Goal: Book appointment/travel/reservation

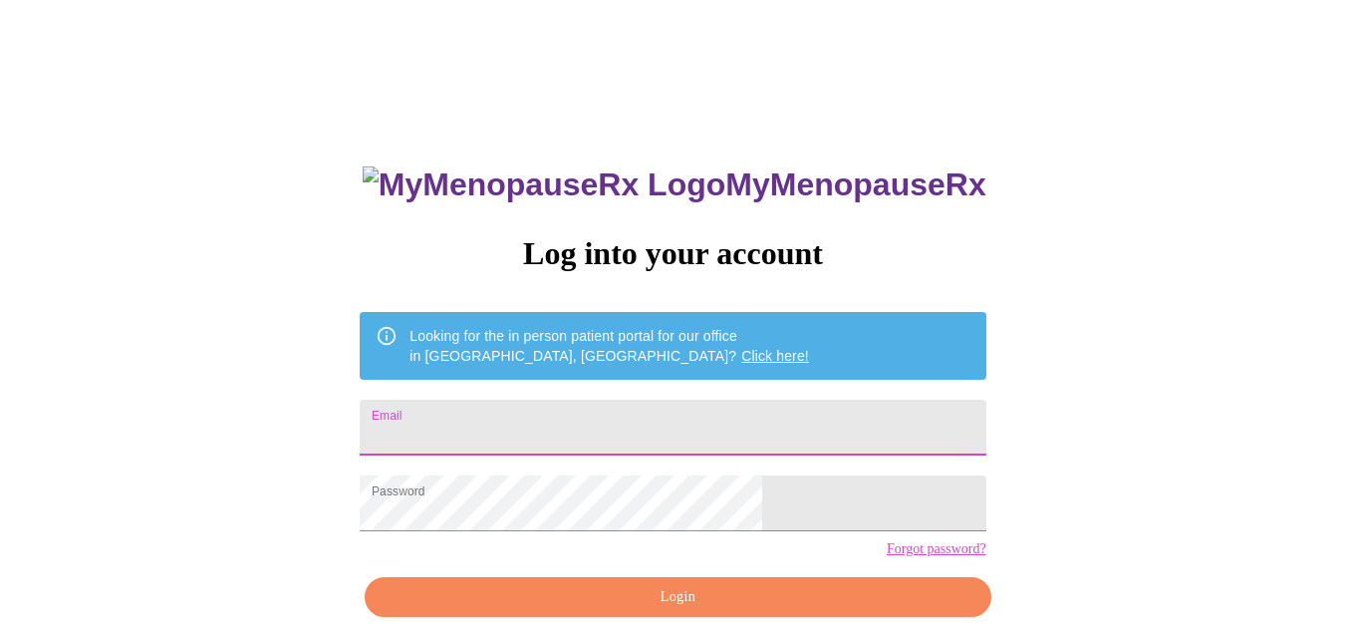
click at [705, 421] on input "Email" at bounding box center [673, 428] width 626 height 56
type input "[EMAIL_ADDRESS][DOMAIN_NAME]"
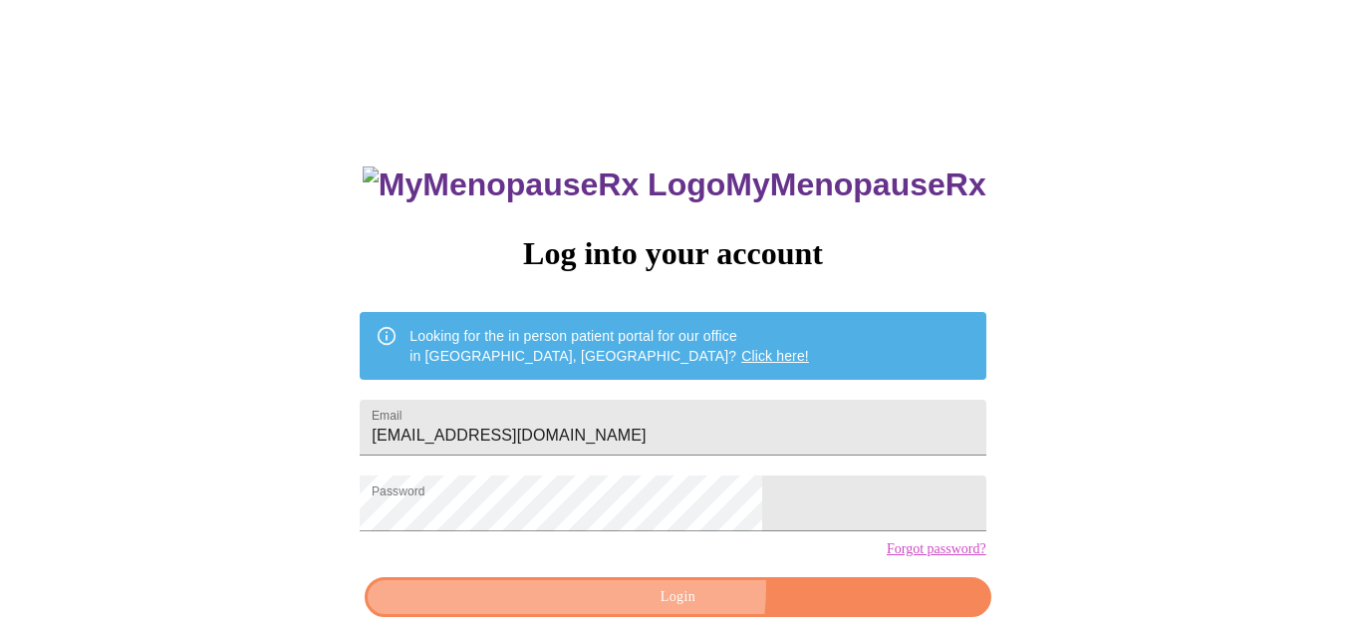
click at [637, 610] on span "Login" at bounding box center [678, 597] width 580 height 25
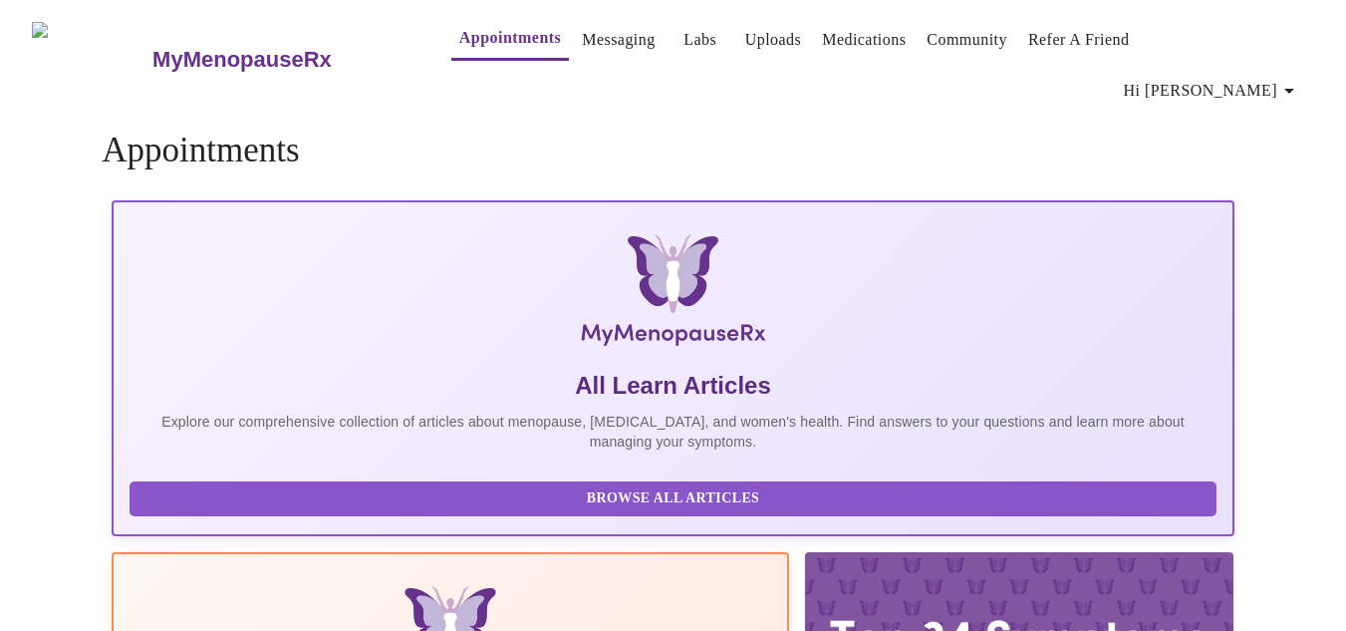
drag, startPoint x: 637, startPoint y: 622, endPoint x: 1360, endPoint y: 432, distance: 748.1
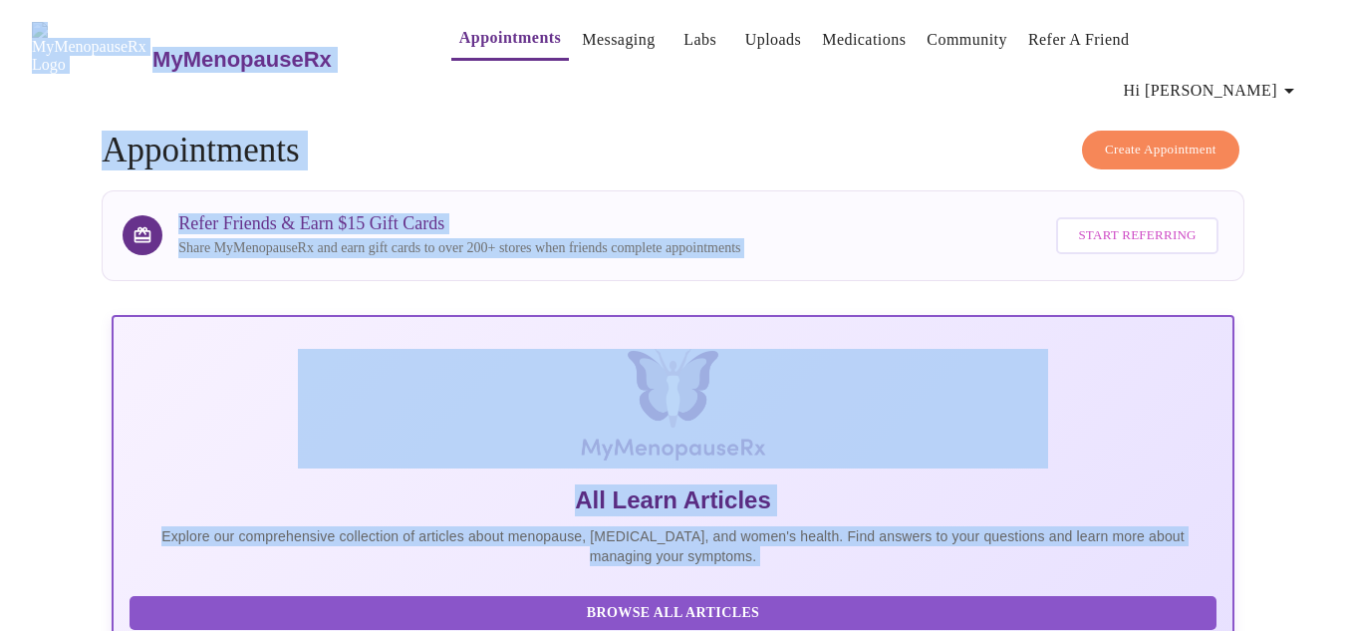
scroll to position [7, 0]
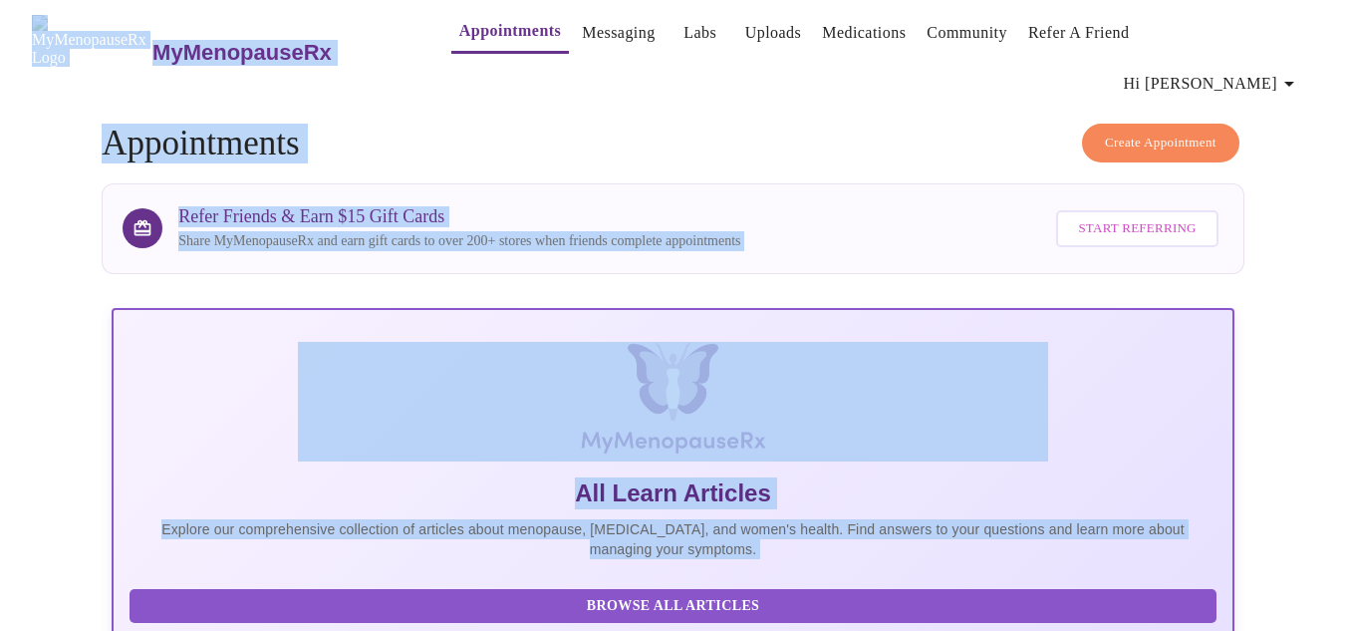
click at [636, 124] on h4 "Create Appointment Appointments" at bounding box center [673, 144] width 1143 height 40
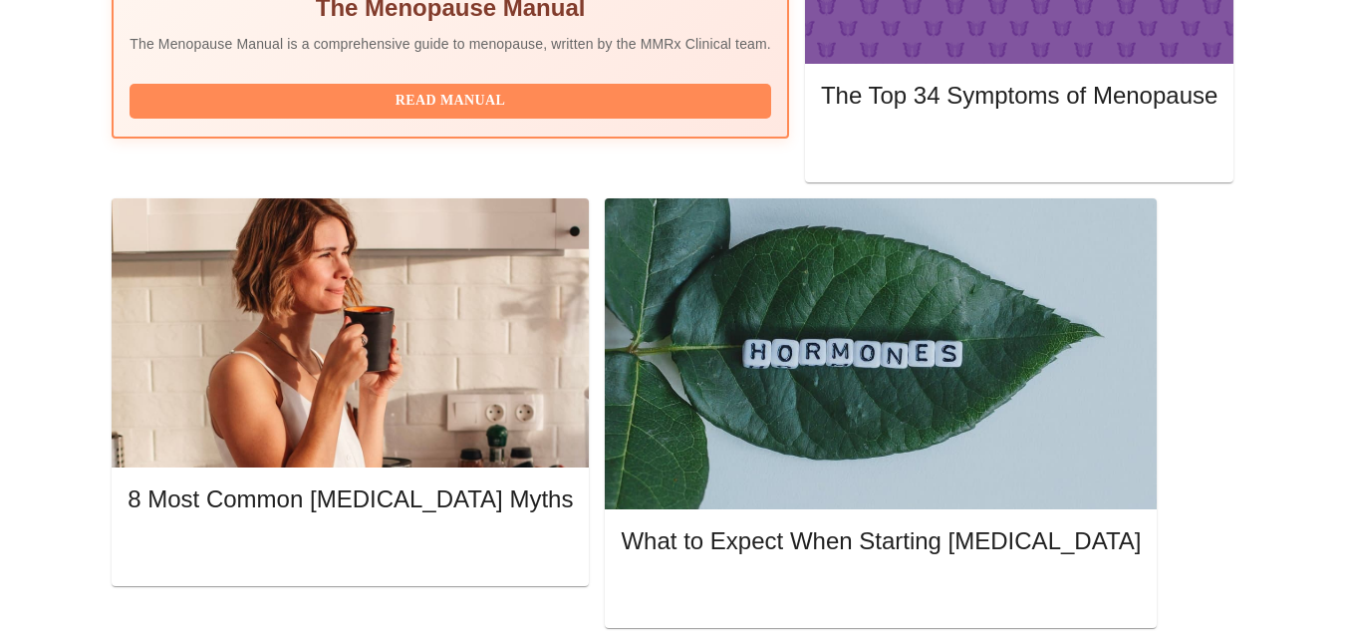
scroll to position [844, 0]
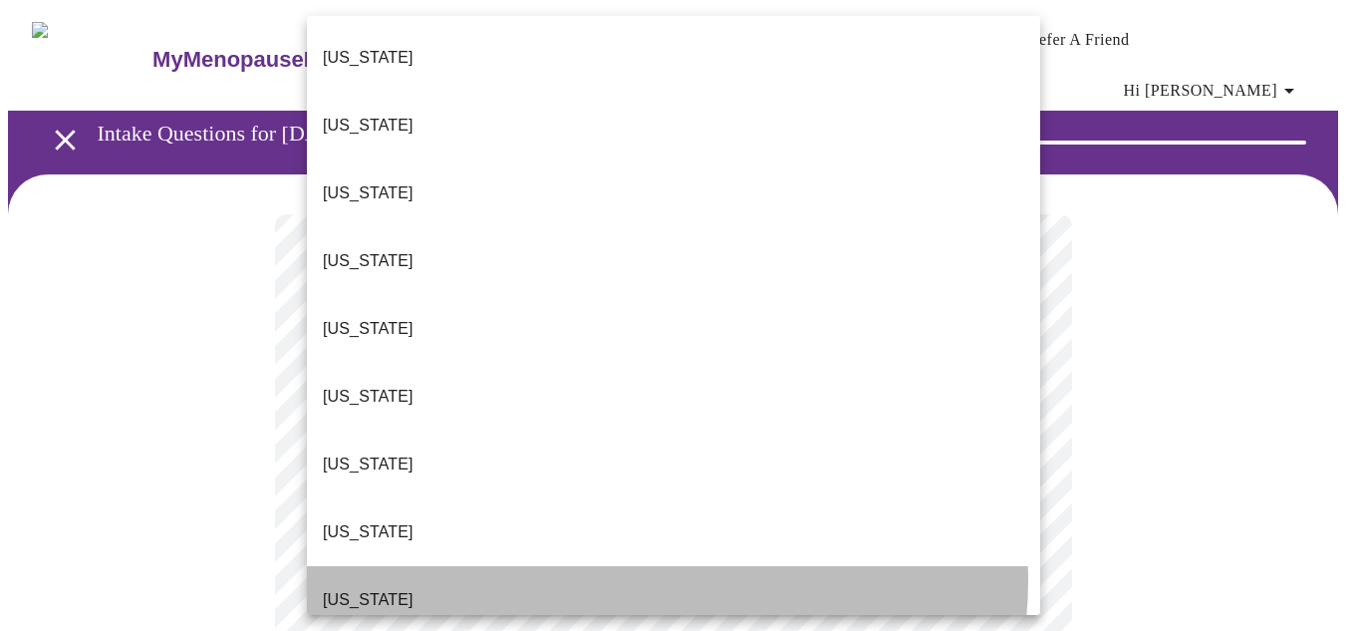
click at [654, 566] on li "Florida" at bounding box center [673, 600] width 733 height 68
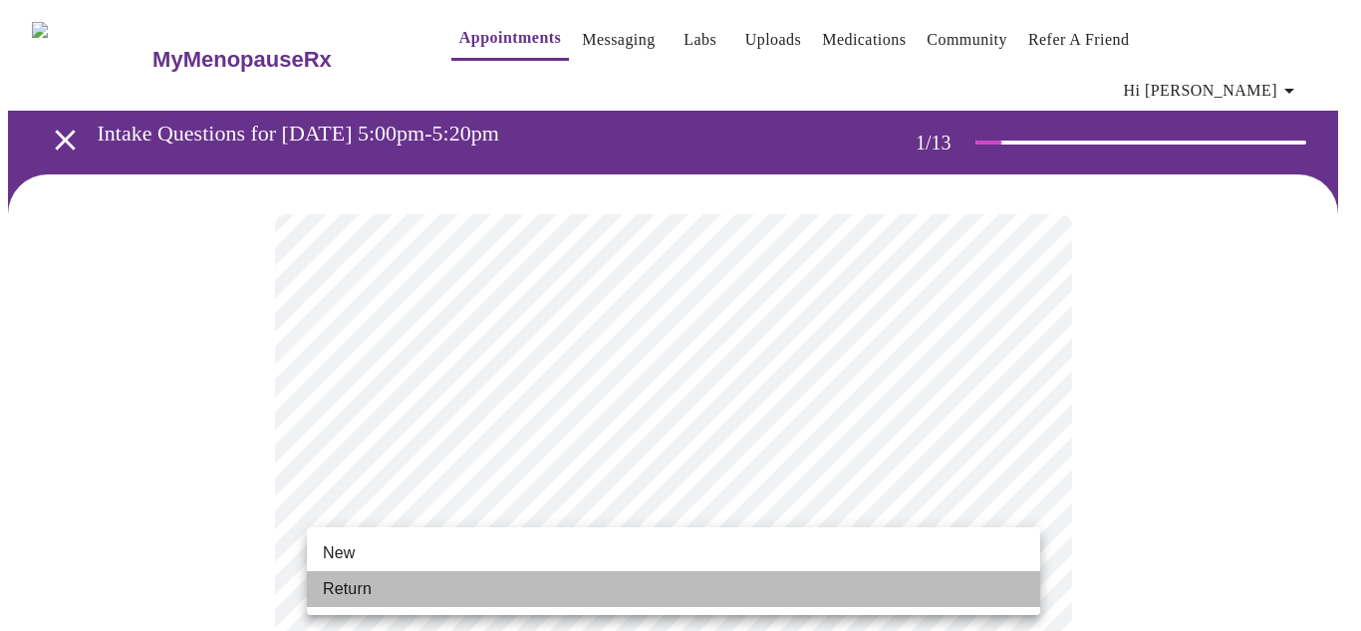
click at [612, 582] on li "Return" at bounding box center [673, 589] width 733 height 36
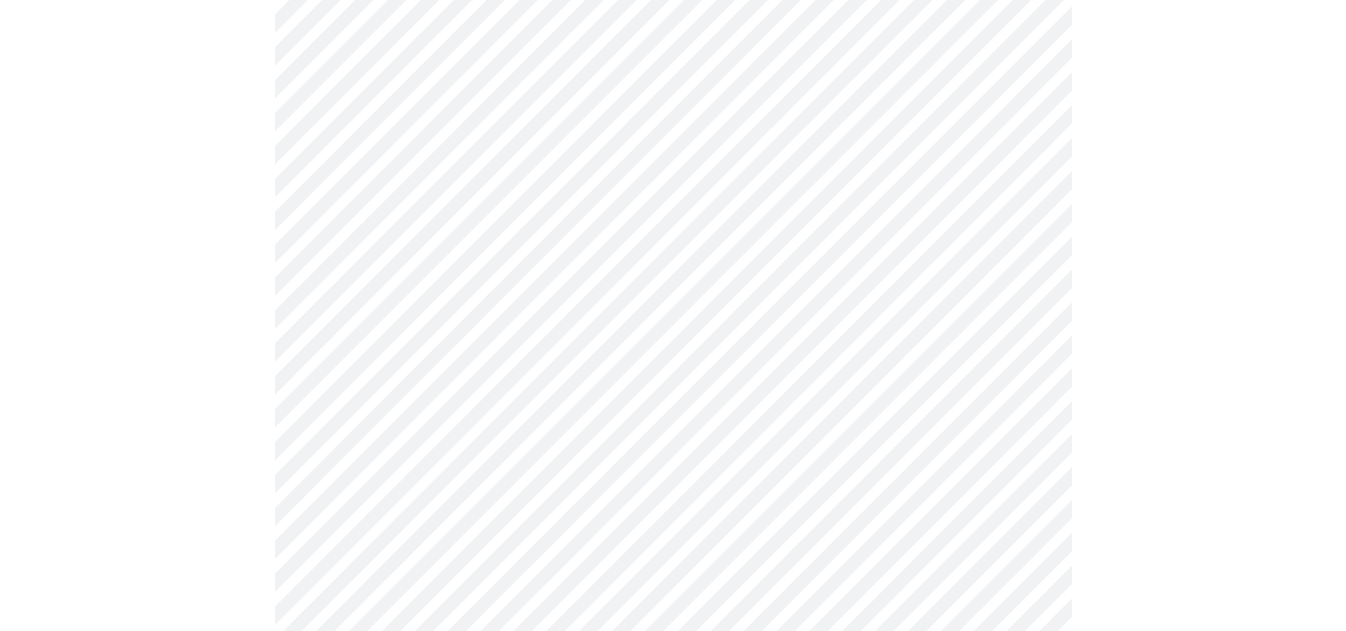
scroll to position [598, 0]
click at [239, 252] on div at bounding box center [673, 397] width 1330 height 1642
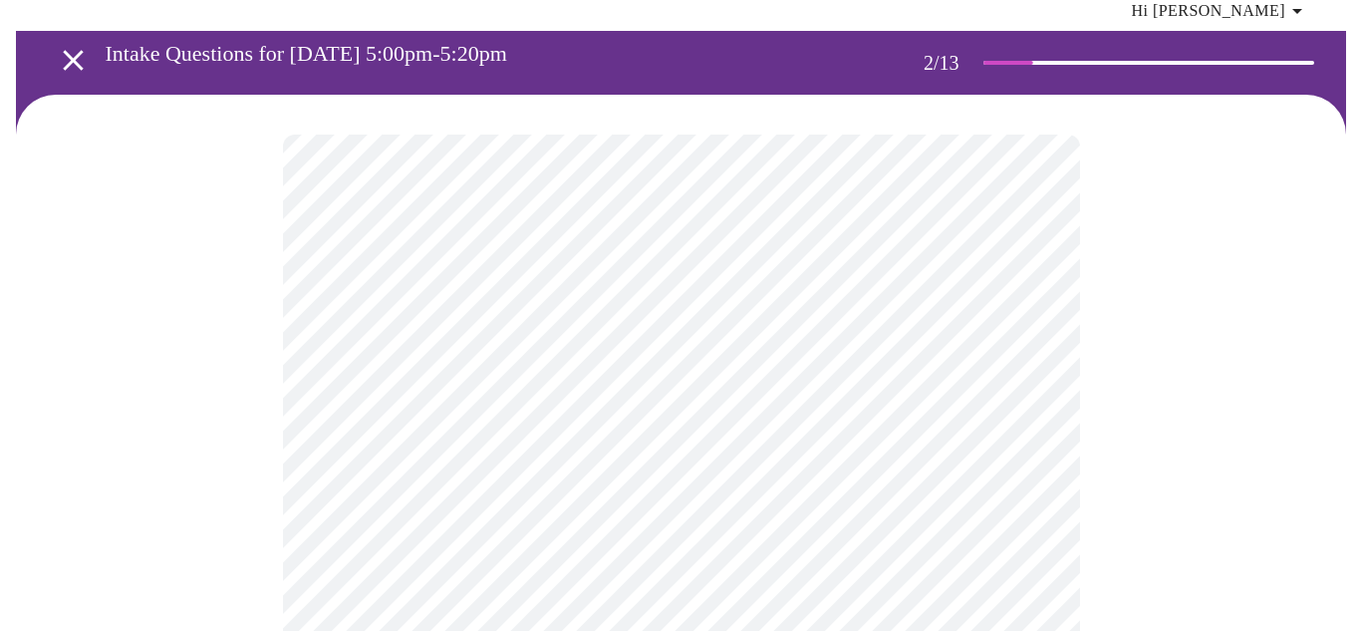
scroll to position [120, 0]
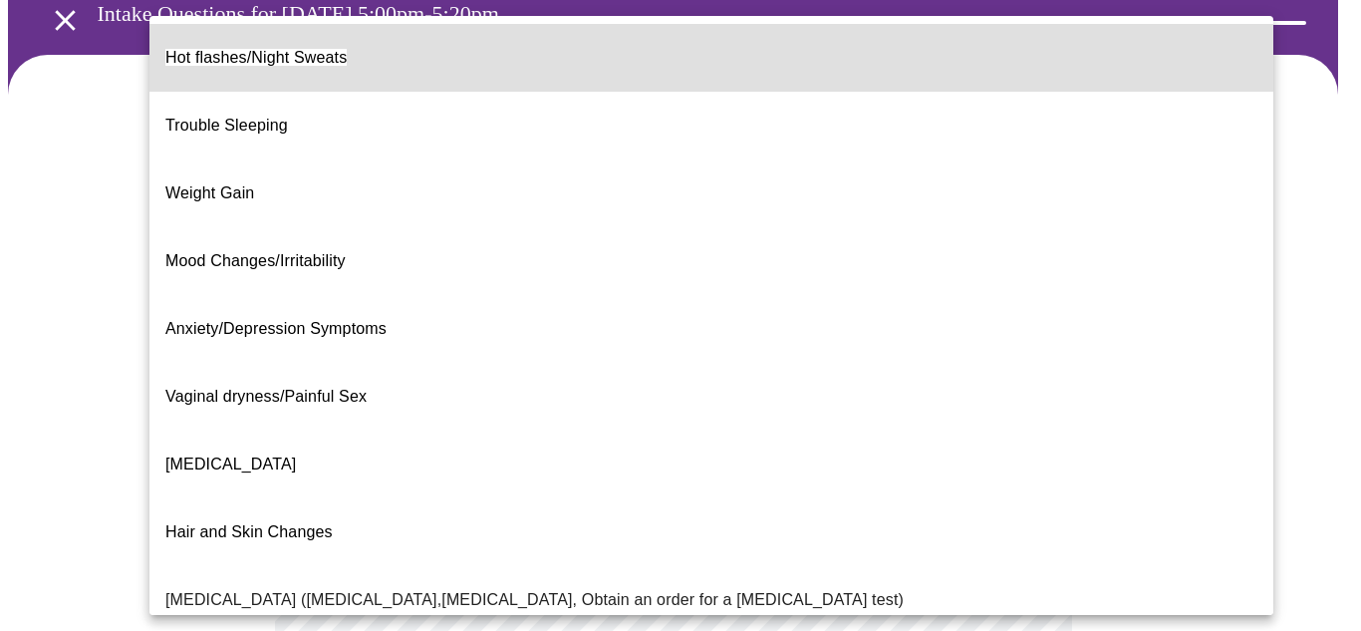
click at [527, 288] on body "MyMenopauseRx Appointments Messaging Labs Uploads Medications Community Refer a…" at bounding box center [680, 501] width 1345 height 1226
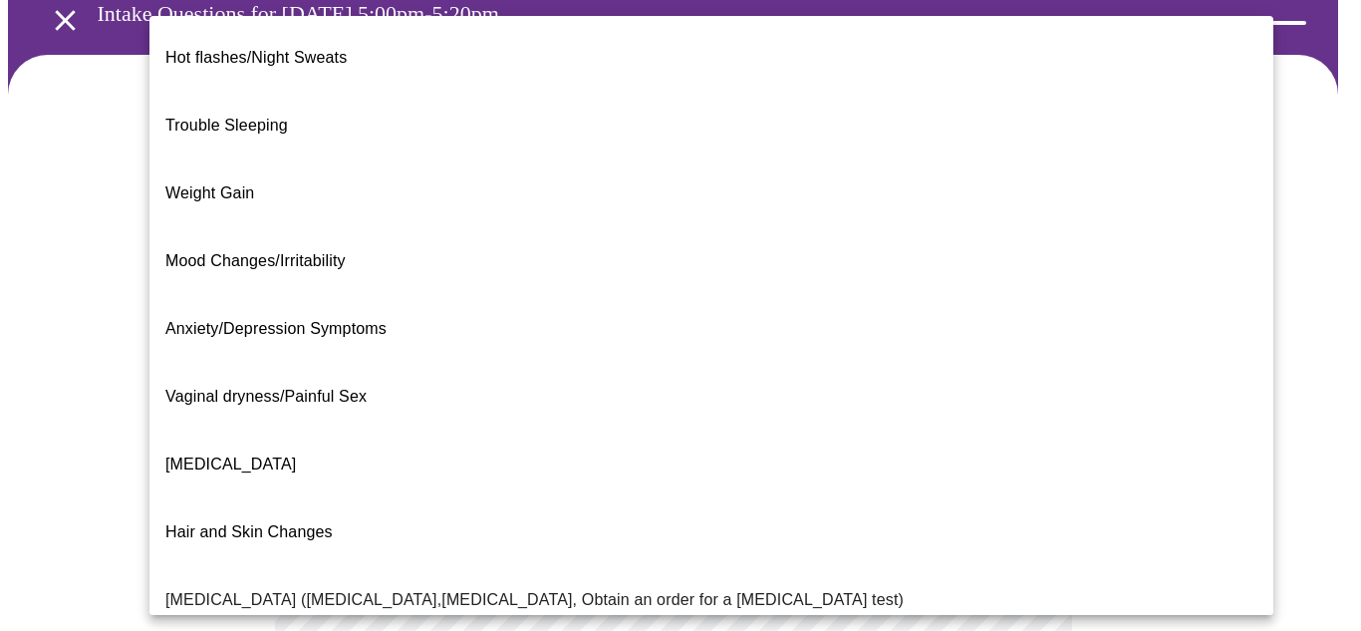
click at [1206, 428] on div at bounding box center [680, 315] width 1361 height 631
click at [951, 295] on body "MyMenopauseRx Appointments Messaging Labs Uploads Medications Community Refer a…" at bounding box center [680, 501] width 1345 height 1226
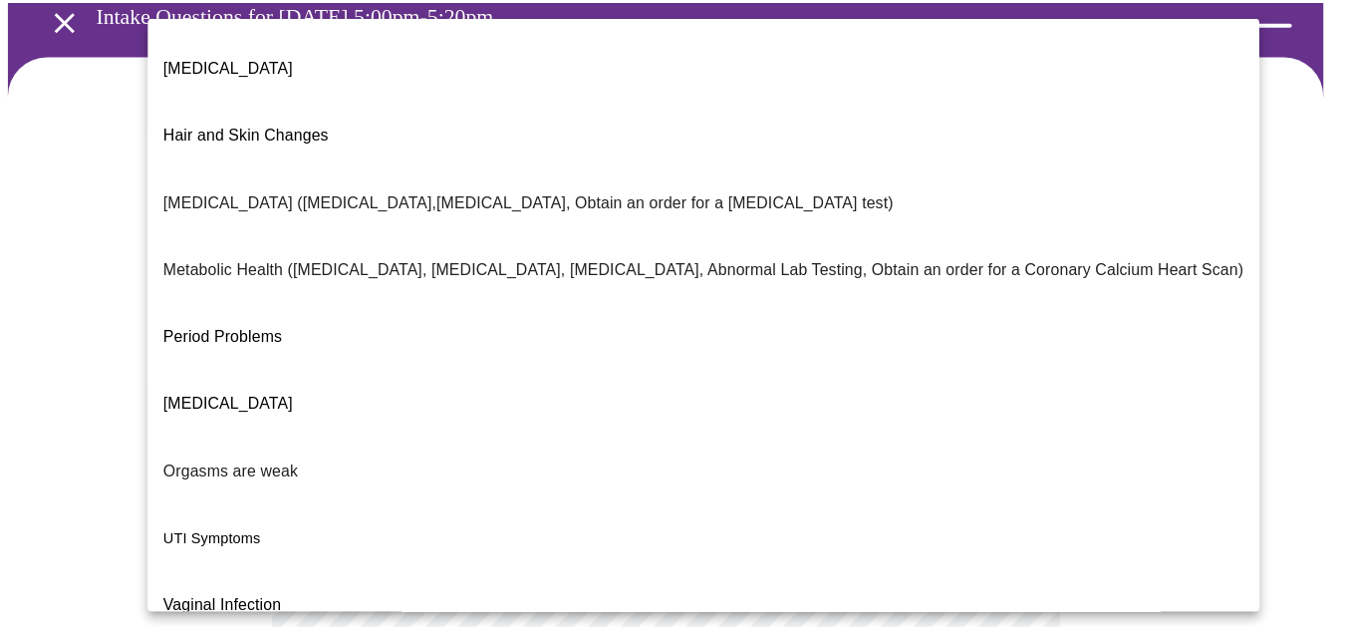
scroll to position [402, 0]
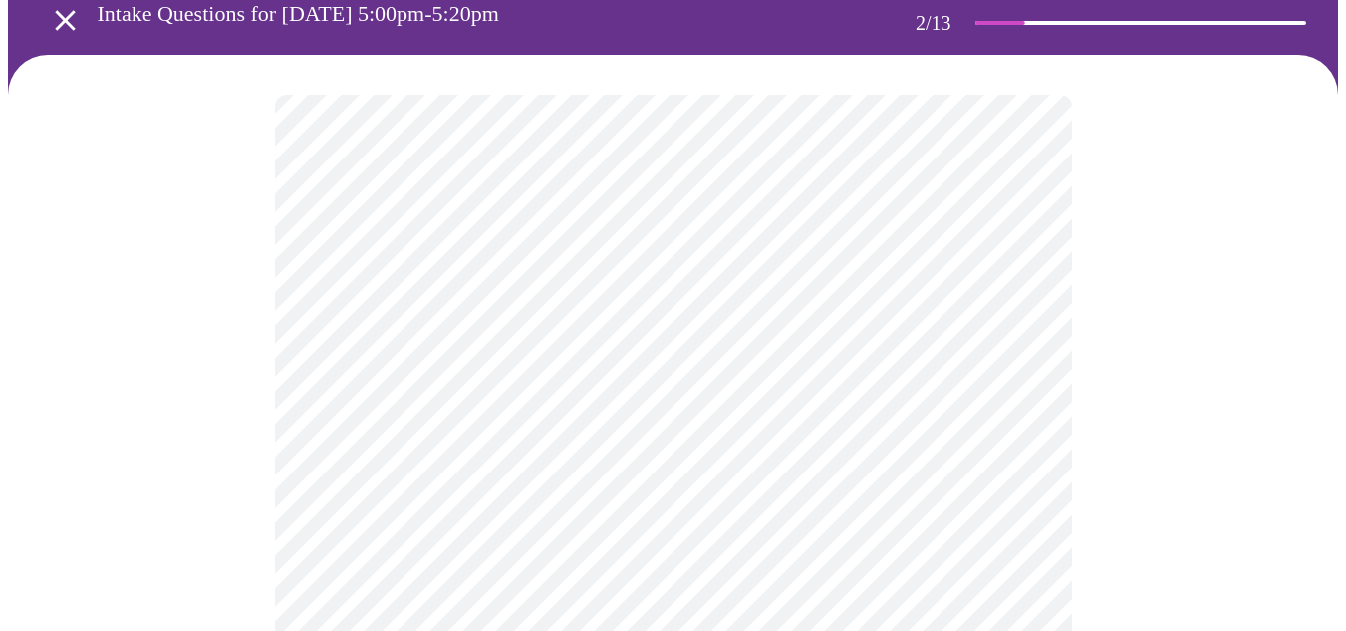
click at [128, 465] on div at bounding box center [673, 578] width 1330 height 1047
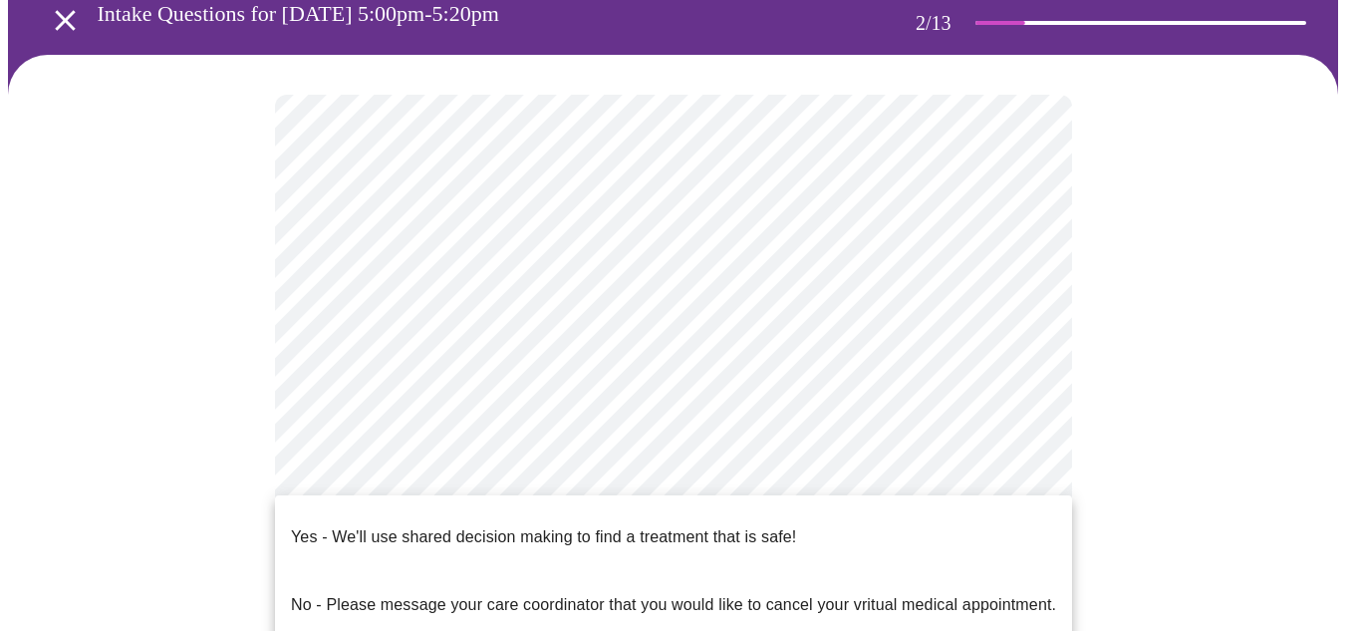
click at [429, 497] on body "MyMenopauseRx Appointments Messaging Labs Uploads Medications Community Refer a…" at bounding box center [680, 495] width 1345 height 1214
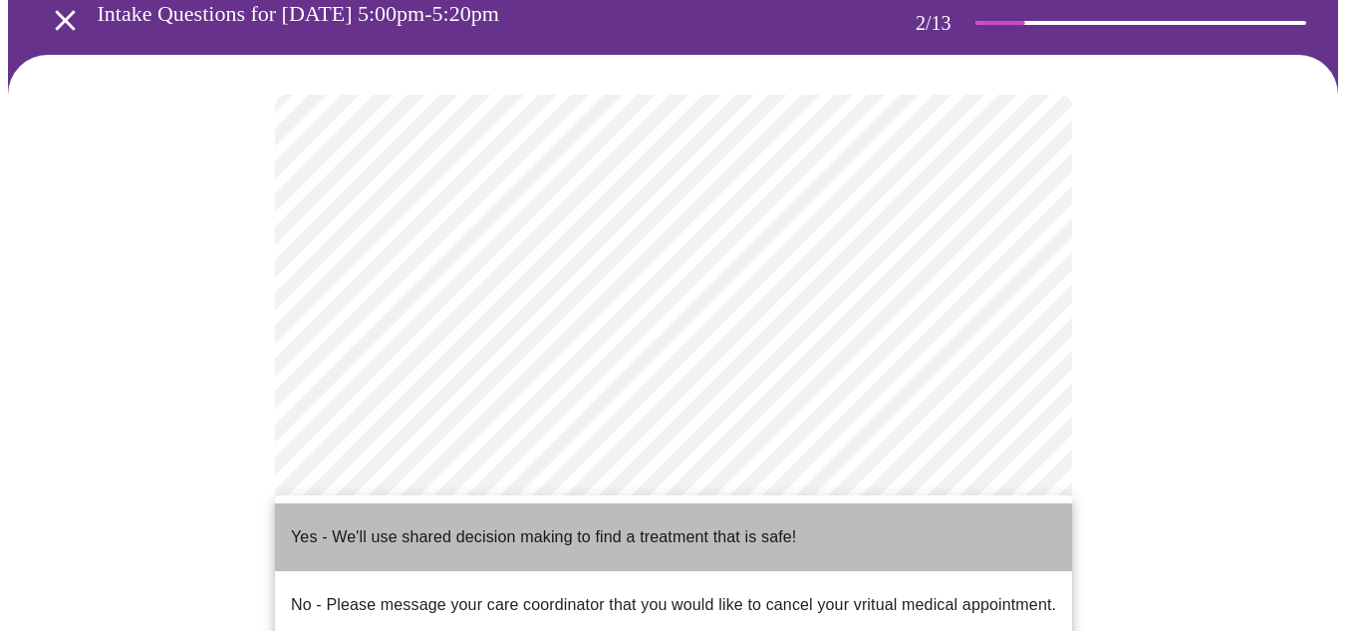
click at [441, 525] on p "Yes - We'll use shared decision making to find a treatment that is safe!" at bounding box center [543, 537] width 505 height 24
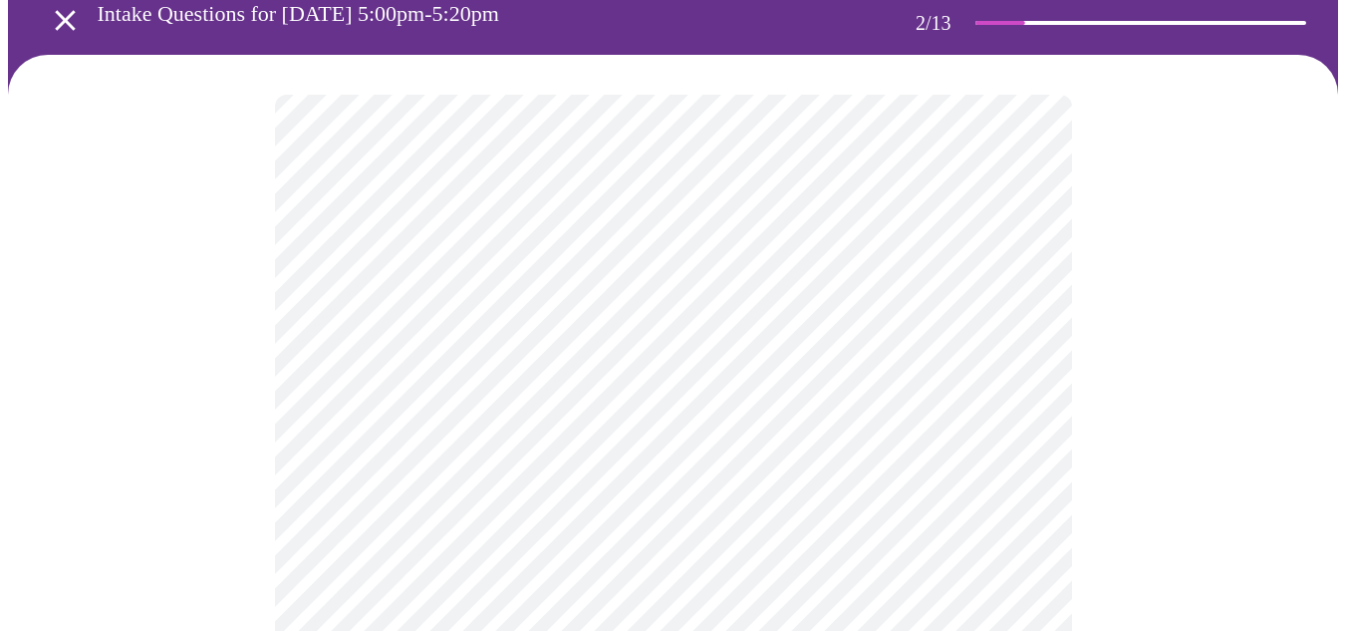
click at [441, 522] on p "Yes - We'll use shared decision making to find a treatment that is safe!" at bounding box center [577, 529] width 380 height 14
click at [63, 267] on div at bounding box center [673, 572] width 1330 height 1035
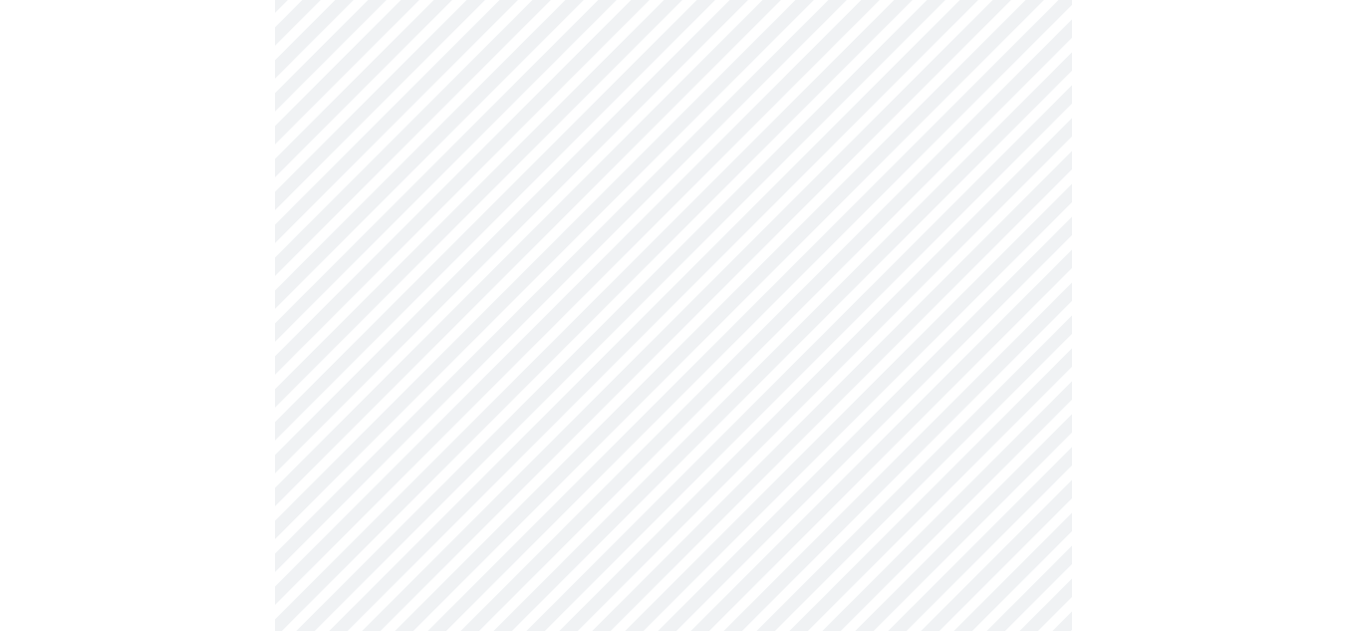
scroll to position [391, 0]
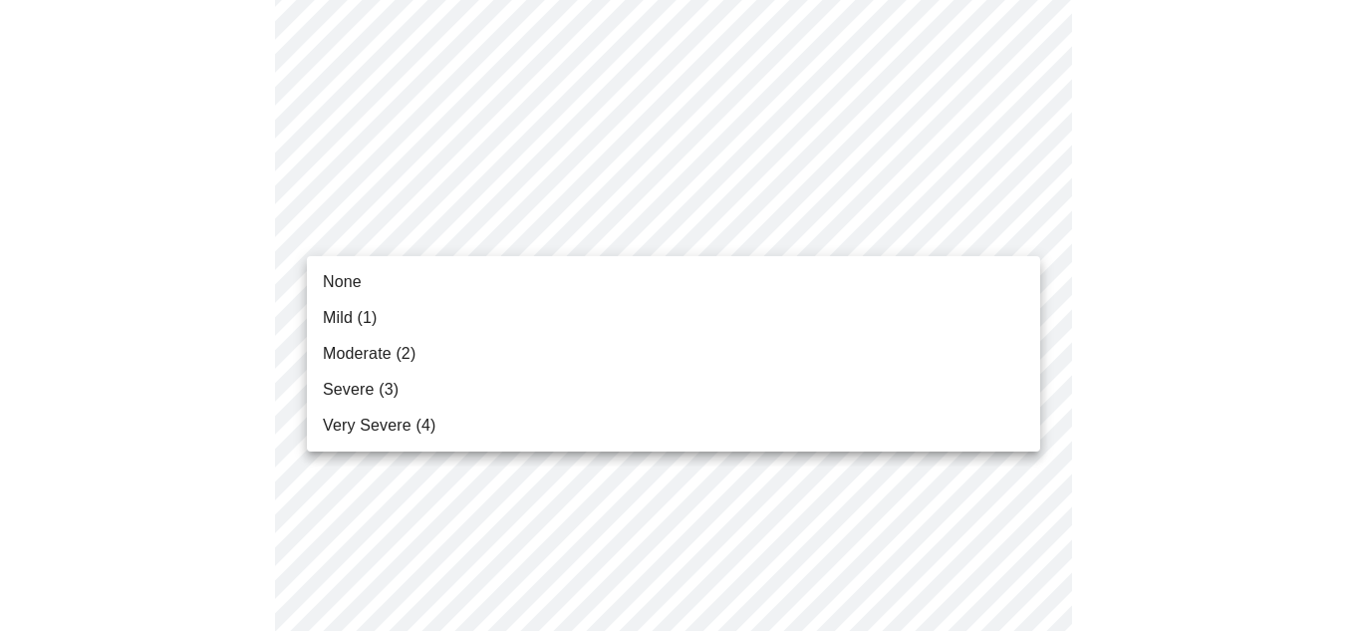
click at [862, 242] on div at bounding box center [680, 315] width 1361 height 631
drag, startPoint x: 1076, startPoint y: 227, endPoint x: 816, endPoint y: 291, distance: 267.8
click at [816, 291] on div "None Mild (1) Moderate (2) Severe (3) Very Severe (4)" at bounding box center [680, 315] width 1361 height 631
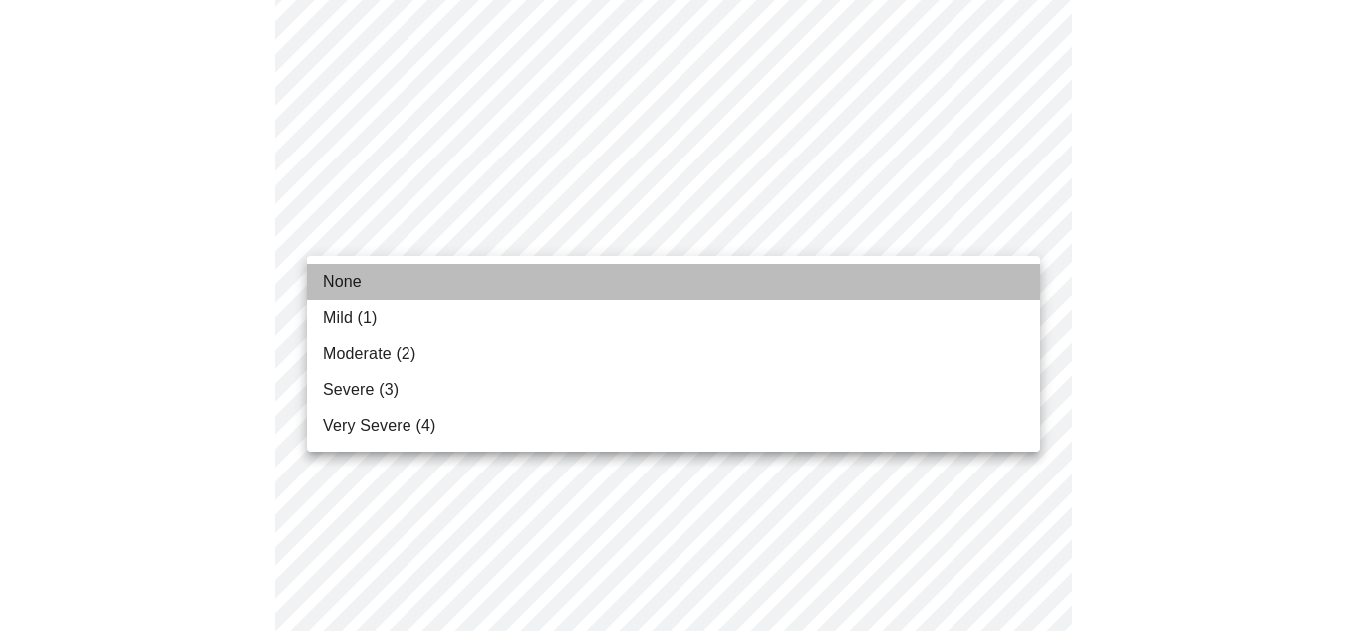
click at [816, 291] on li "None" at bounding box center [673, 282] width 733 height 36
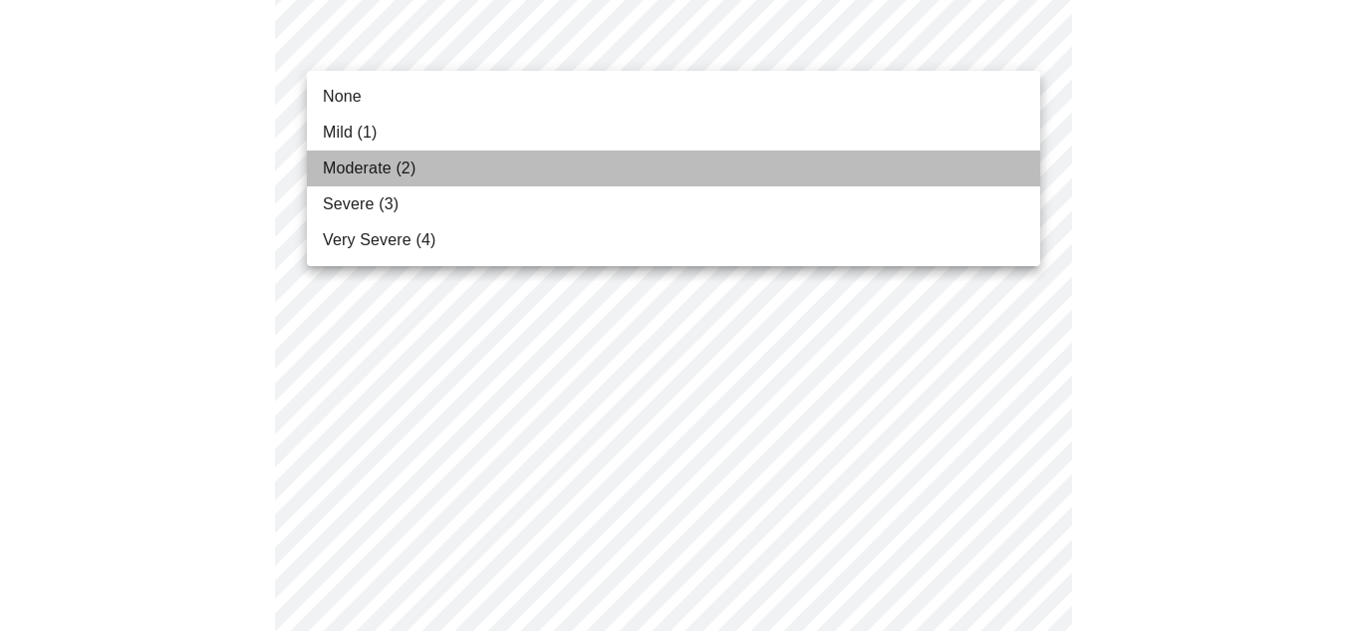
click at [782, 168] on li "Moderate (2)" at bounding box center [673, 168] width 733 height 36
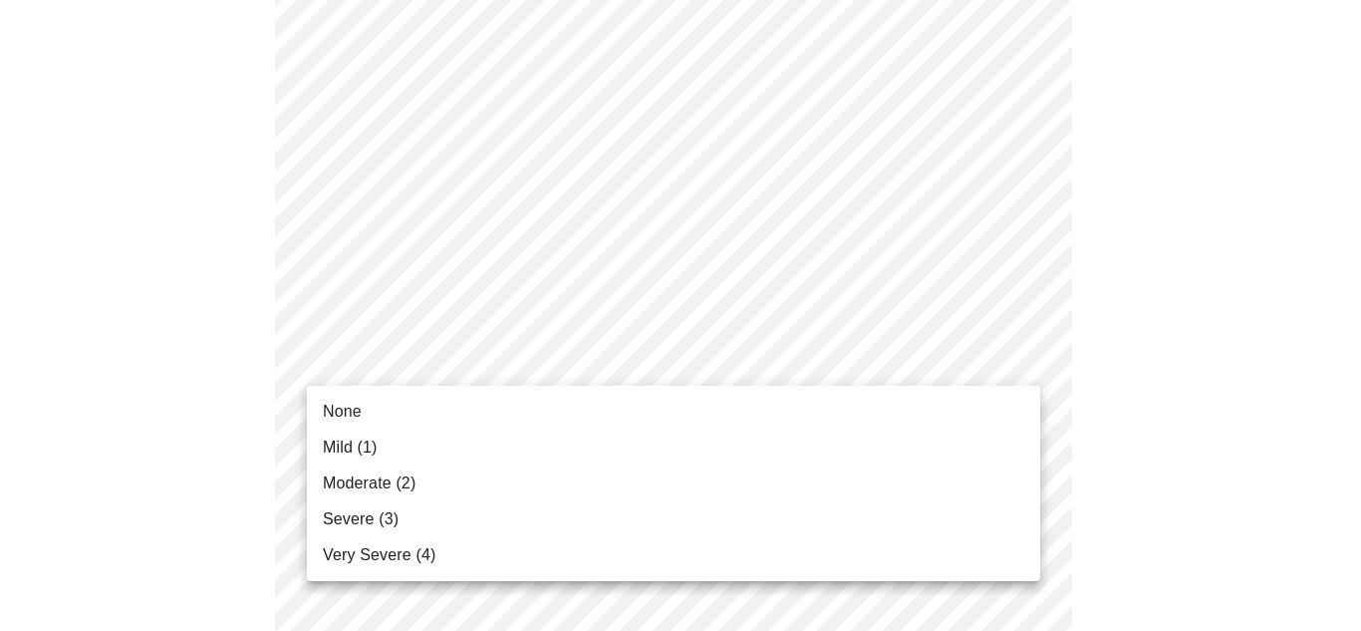
click at [652, 412] on li "None" at bounding box center [673, 412] width 733 height 36
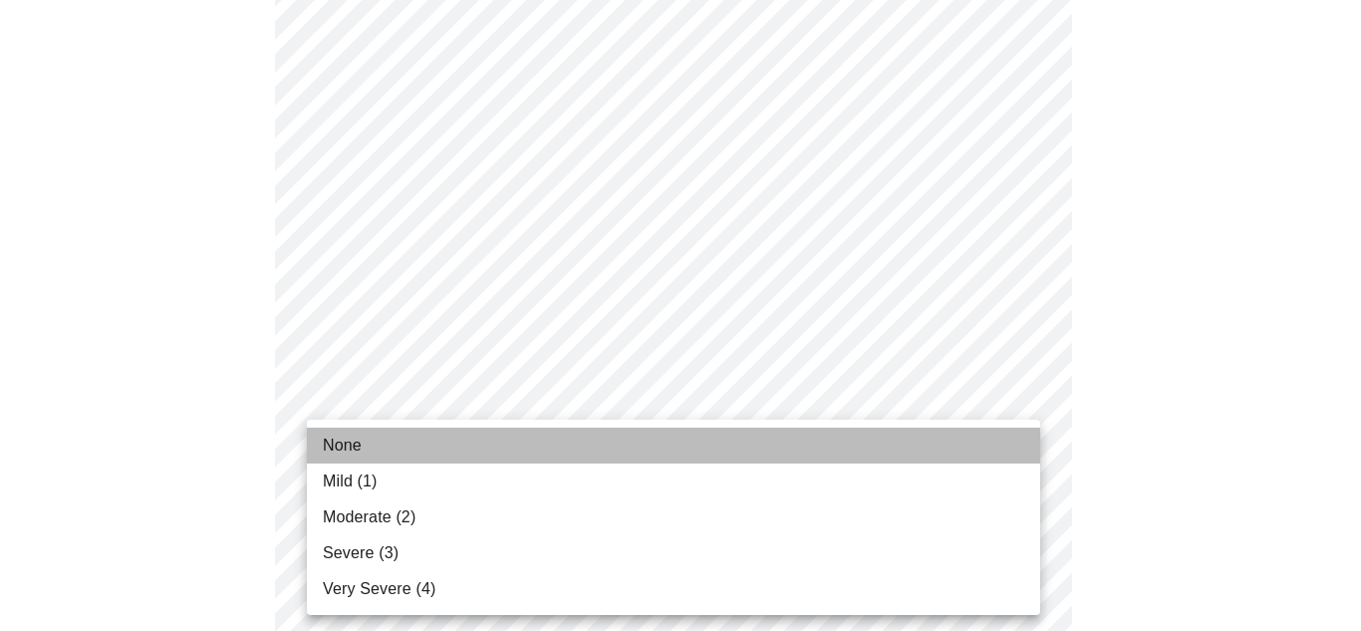
click at [360, 459] on li "None" at bounding box center [673, 446] width 733 height 36
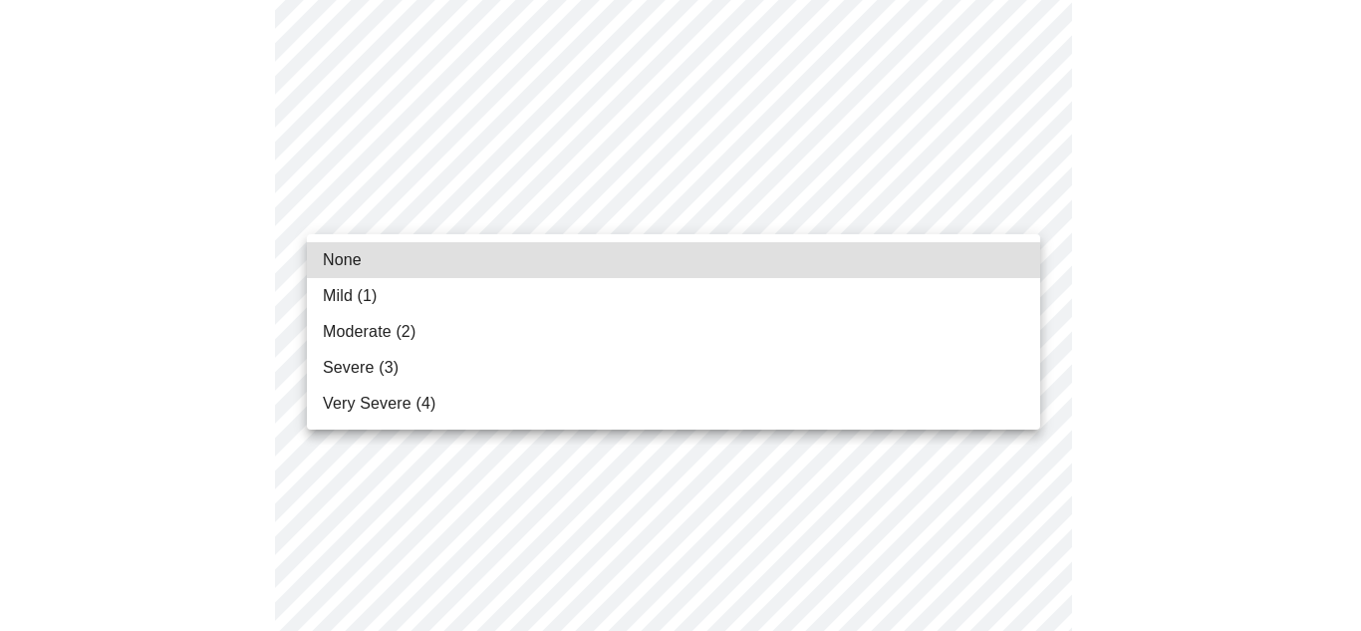
click at [680, 209] on body "MyMenopauseRx Appointments Messaging Labs Uploads Medications Community Refer a…" at bounding box center [680, 462] width 1345 height 2567
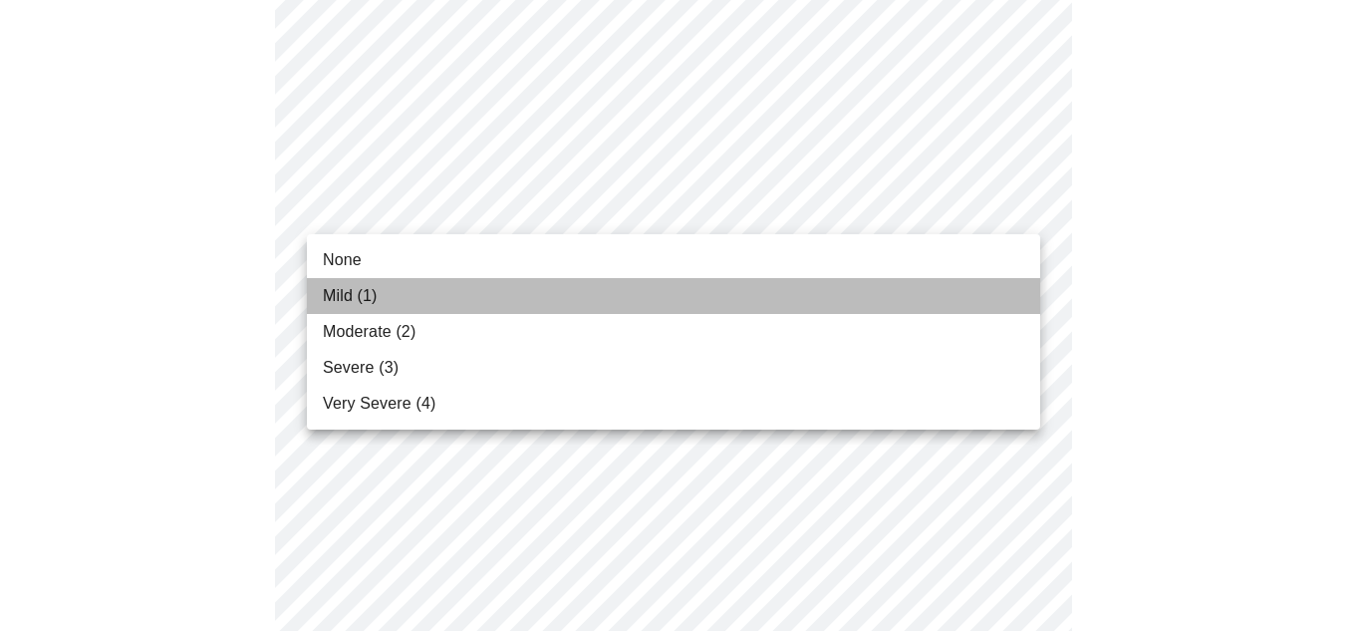
click at [655, 291] on li "Mild (1)" at bounding box center [673, 296] width 733 height 36
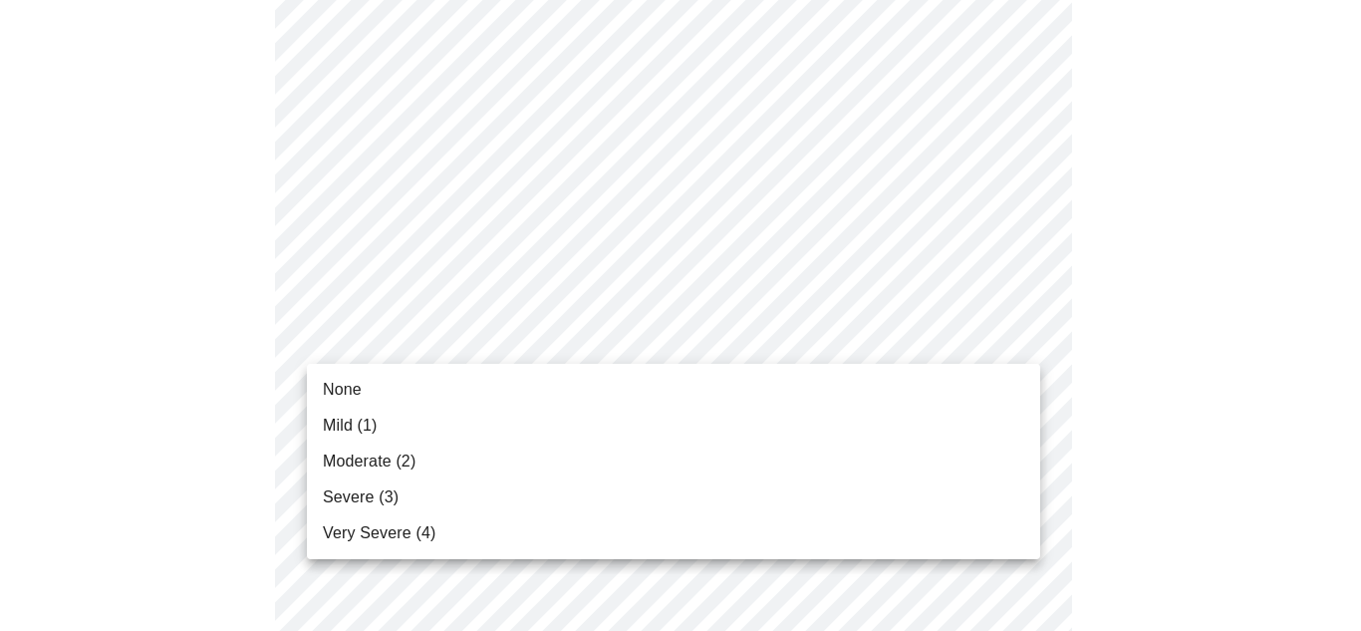
click at [738, 336] on body "MyMenopauseRx Appointments Messaging Labs Uploads Medications Community Refer a…" at bounding box center [680, 448] width 1345 height 2539
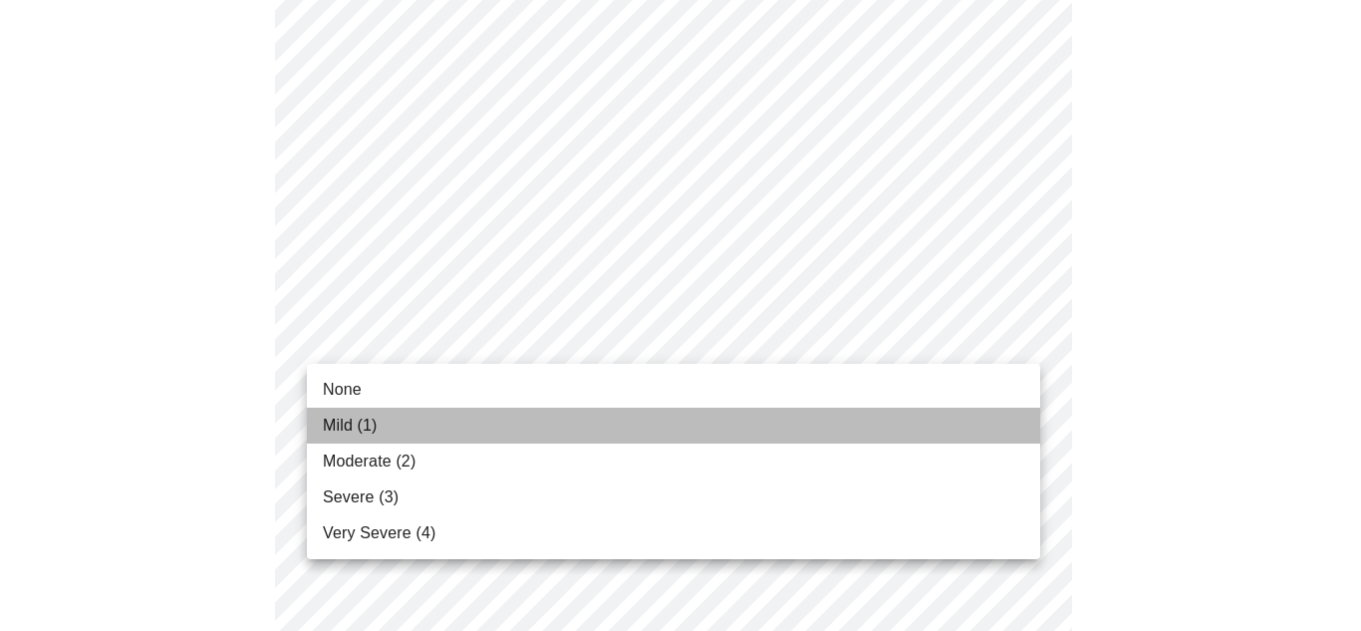
click at [681, 432] on li "Mild (1)" at bounding box center [673, 426] width 733 height 36
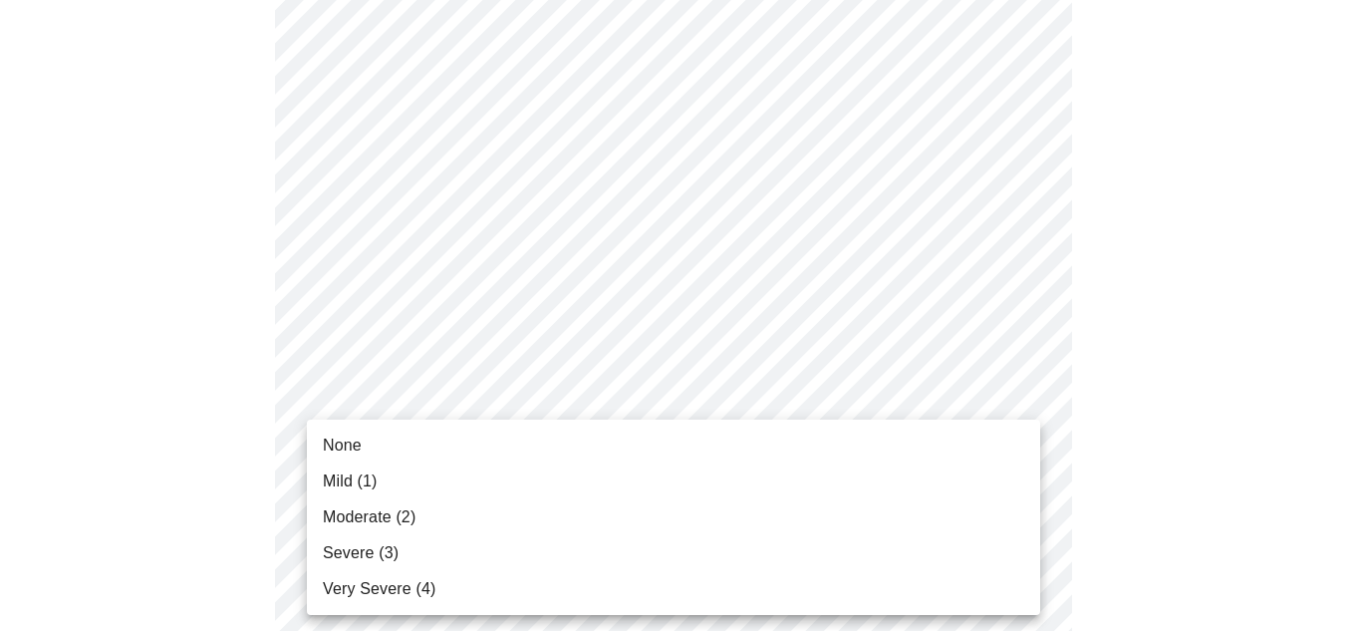
click at [432, 493] on body "MyMenopauseRx Appointments Messaging Labs Uploads Medications Community Refer a…" at bounding box center [680, 434] width 1345 height 2511
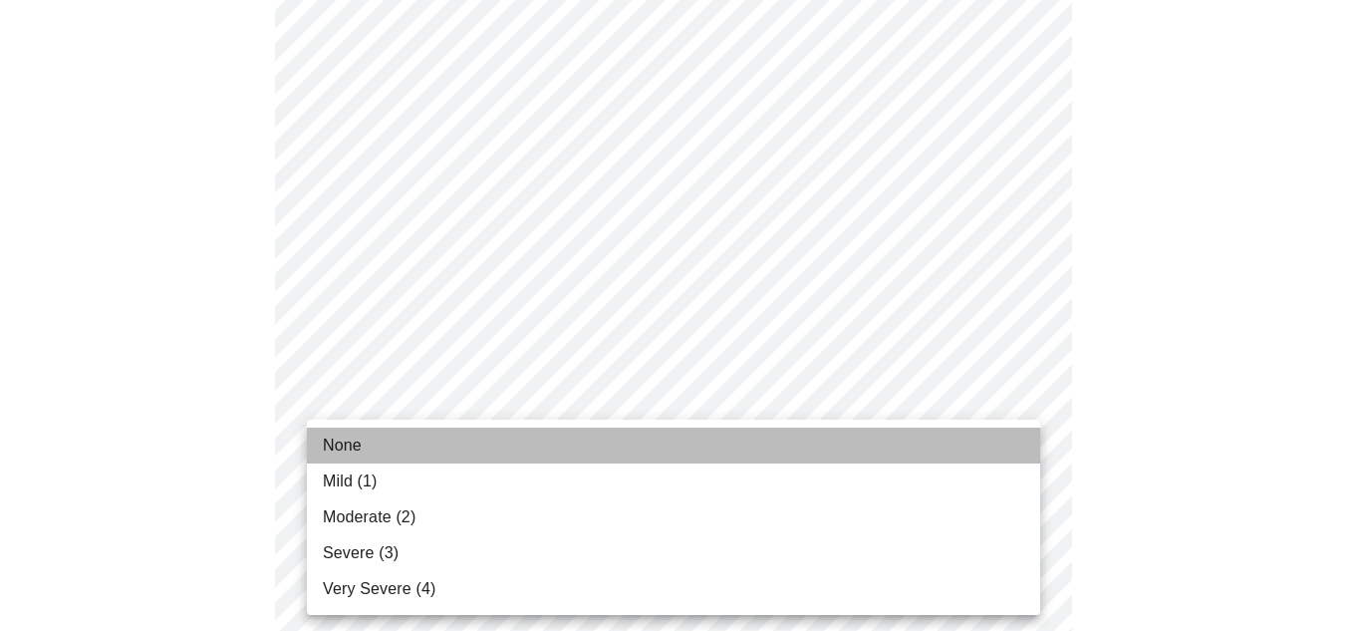
click at [369, 441] on li "None" at bounding box center [673, 446] width 733 height 36
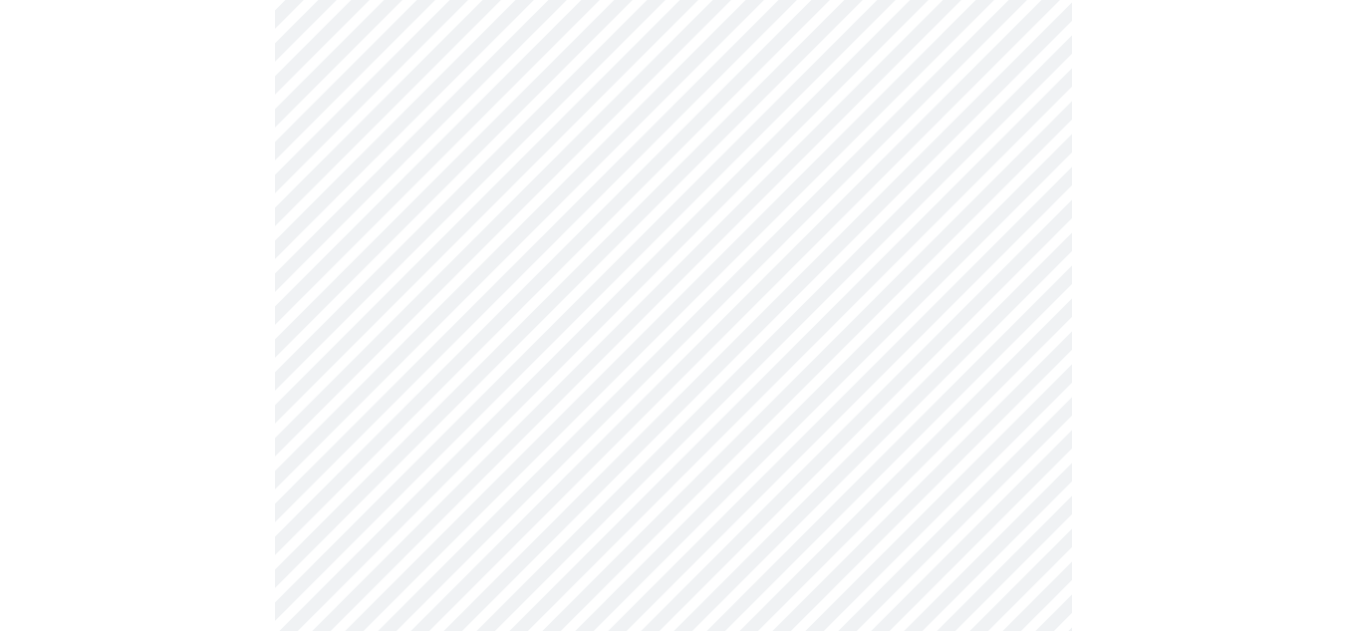
click at [110, 506] on div at bounding box center [673, 503] width 1330 height 2317
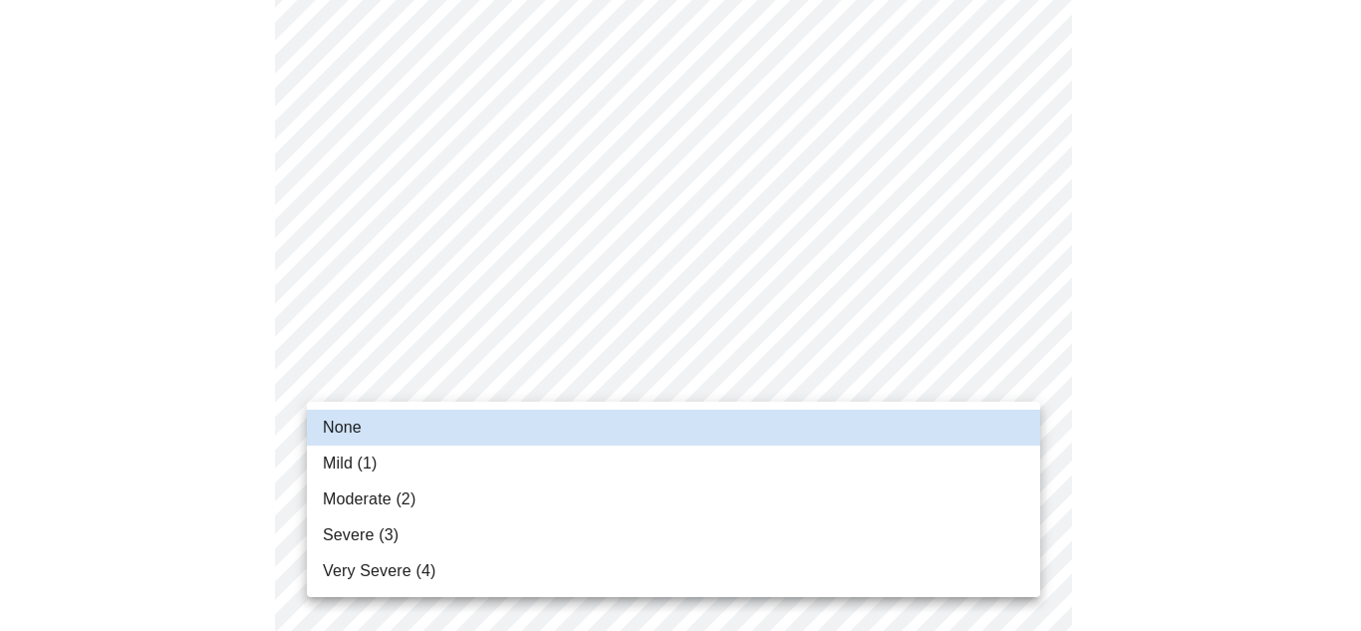
click at [450, 389] on body "MyMenopauseRx Appointments Messaging Labs Uploads Medications Community Refer a…" at bounding box center [680, 300] width 1345 height 2483
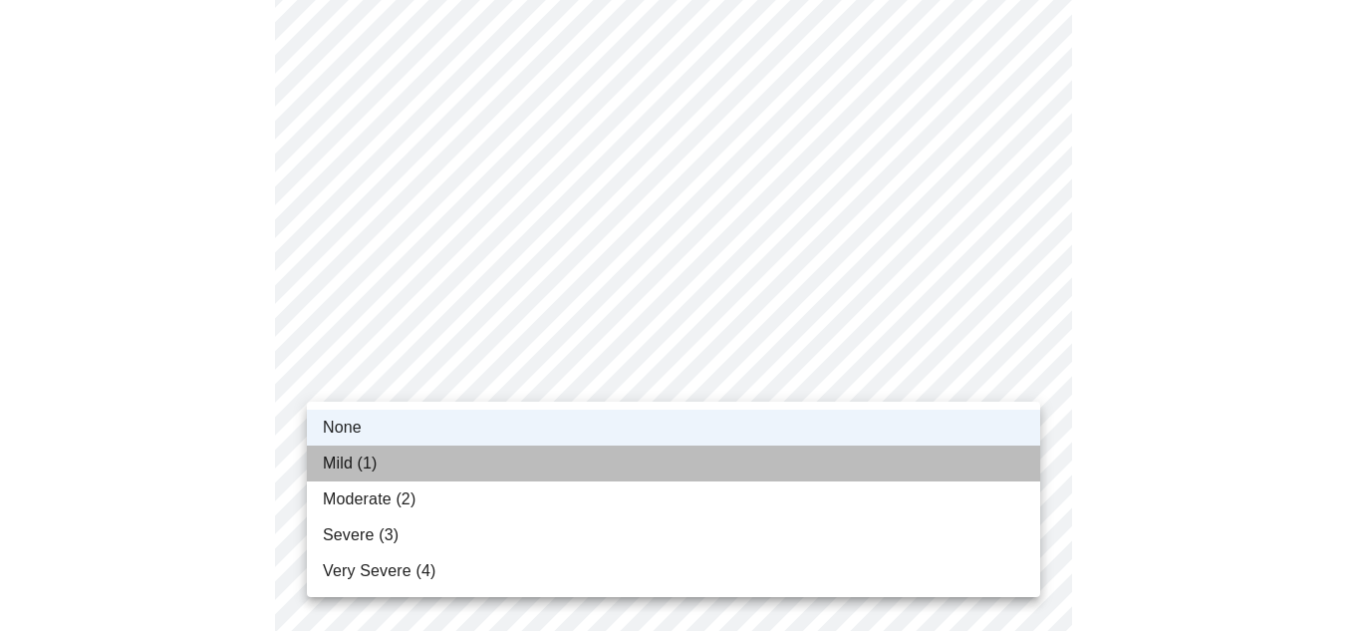
click at [363, 453] on span "Mild (1)" at bounding box center [350, 463] width 55 height 24
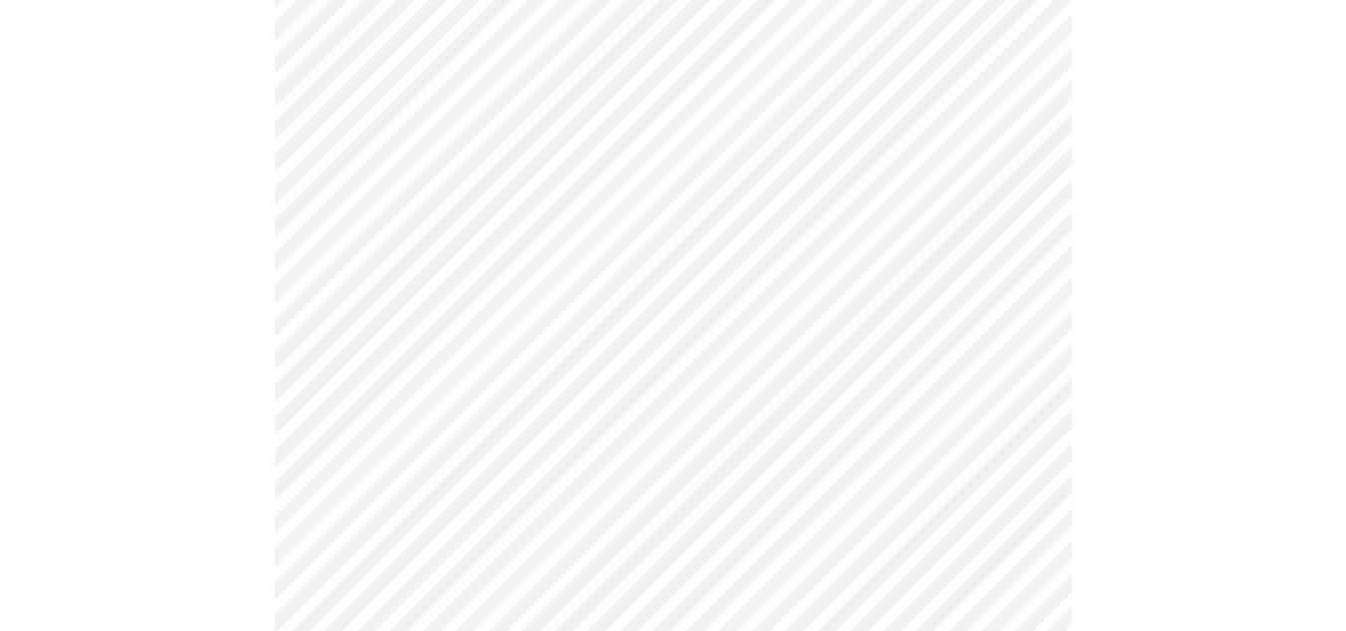
click at [158, 493] on div at bounding box center [673, 384] width 1330 height 2317
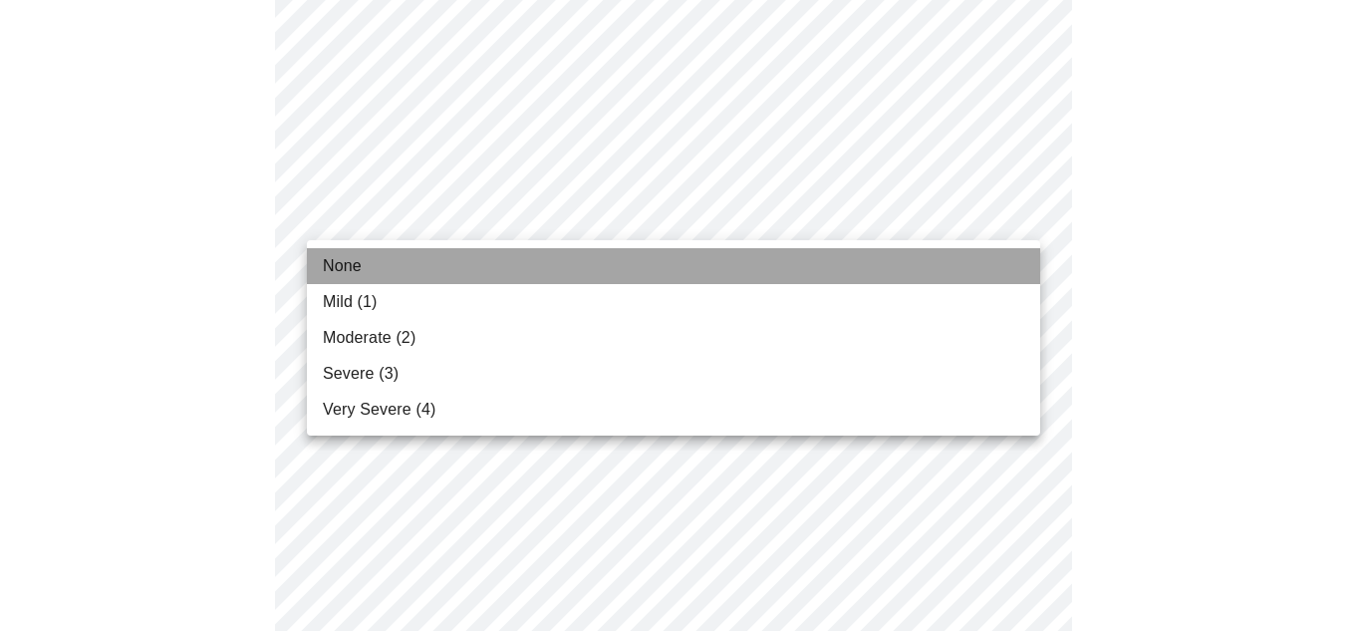
click at [445, 267] on li "None" at bounding box center [673, 266] width 733 height 36
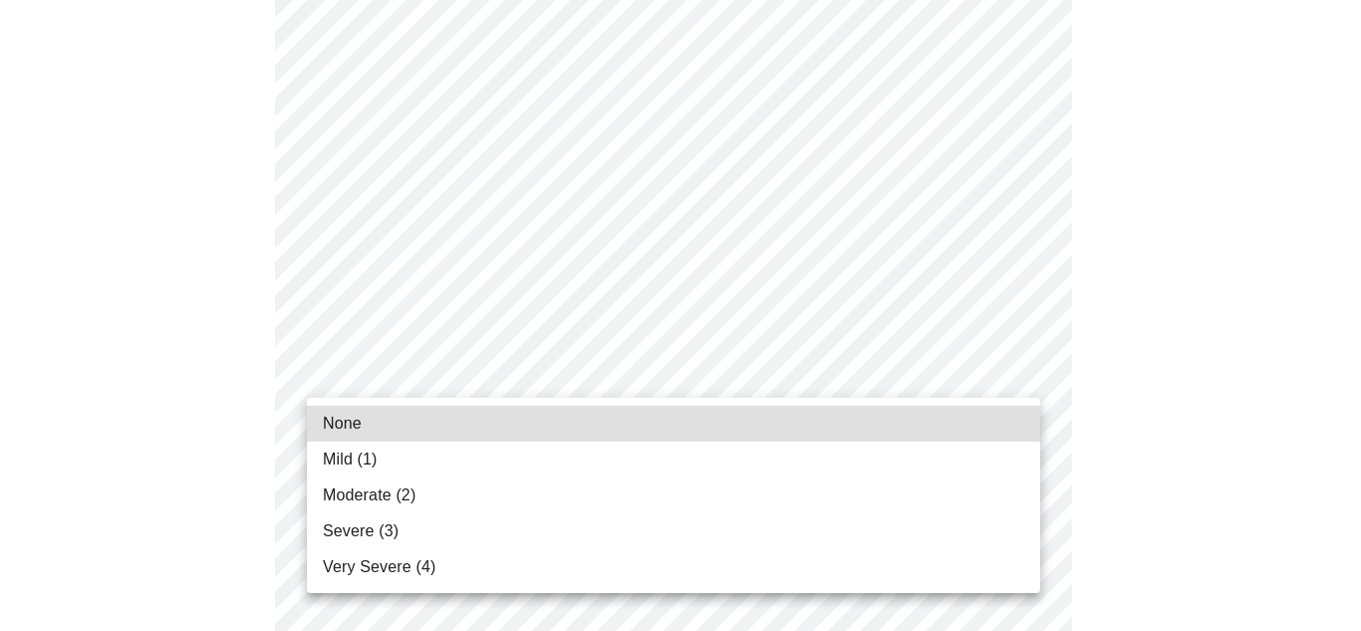
click at [423, 437] on li "None" at bounding box center [673, 424] width 733 height 36
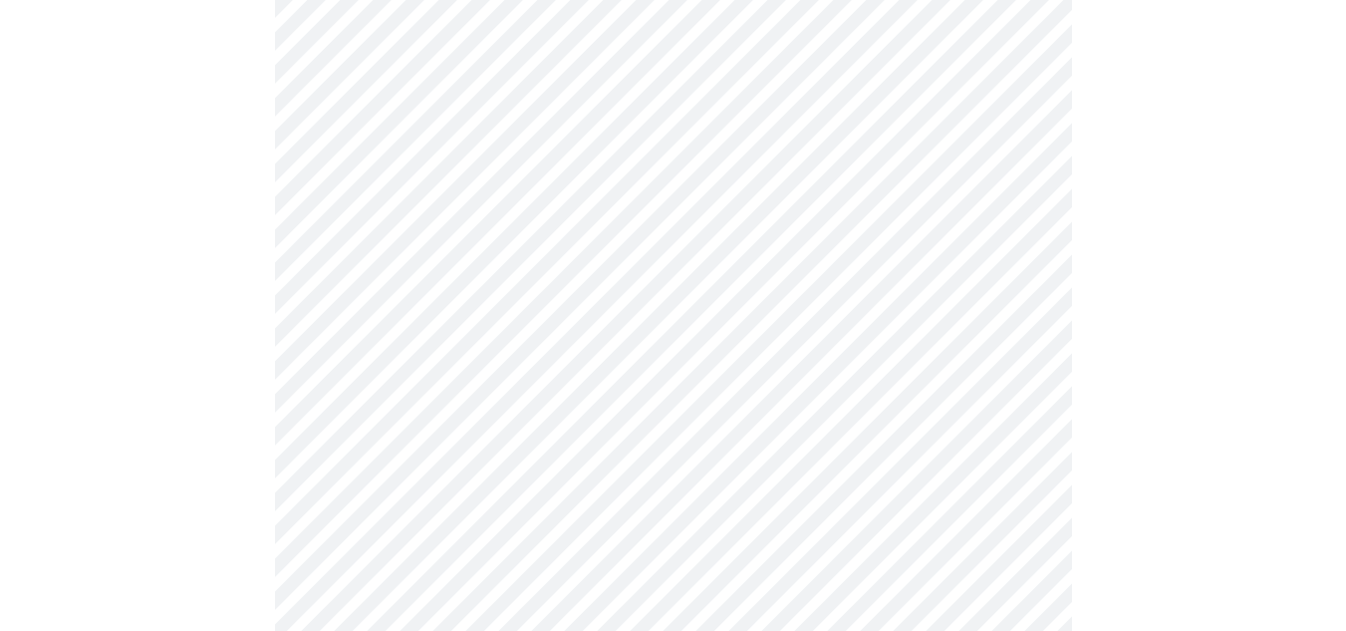
click at [423, 437] on ul "None Mild (1) Moderate (2) Severe (3) Very Severe (4)" at bounding box center [674, 453] width 550 height 110
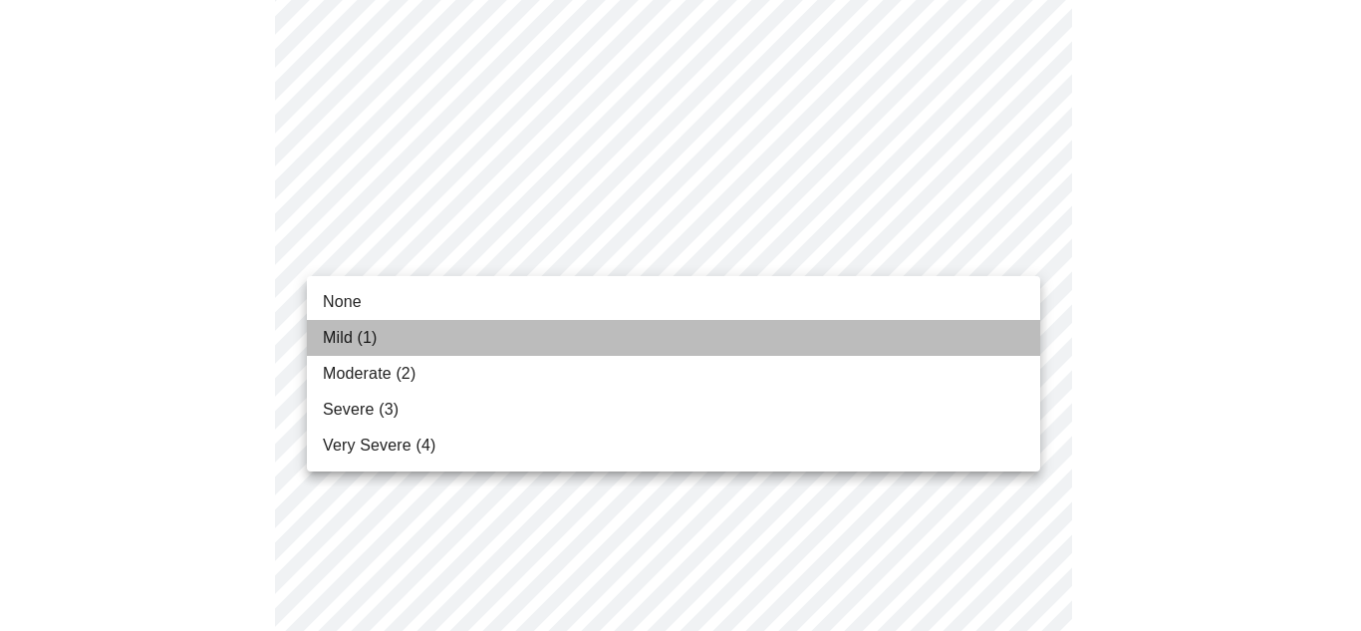
click at [520, 323] on li "Mild (1)" at bounding box center [673, 338] width 733 height 36
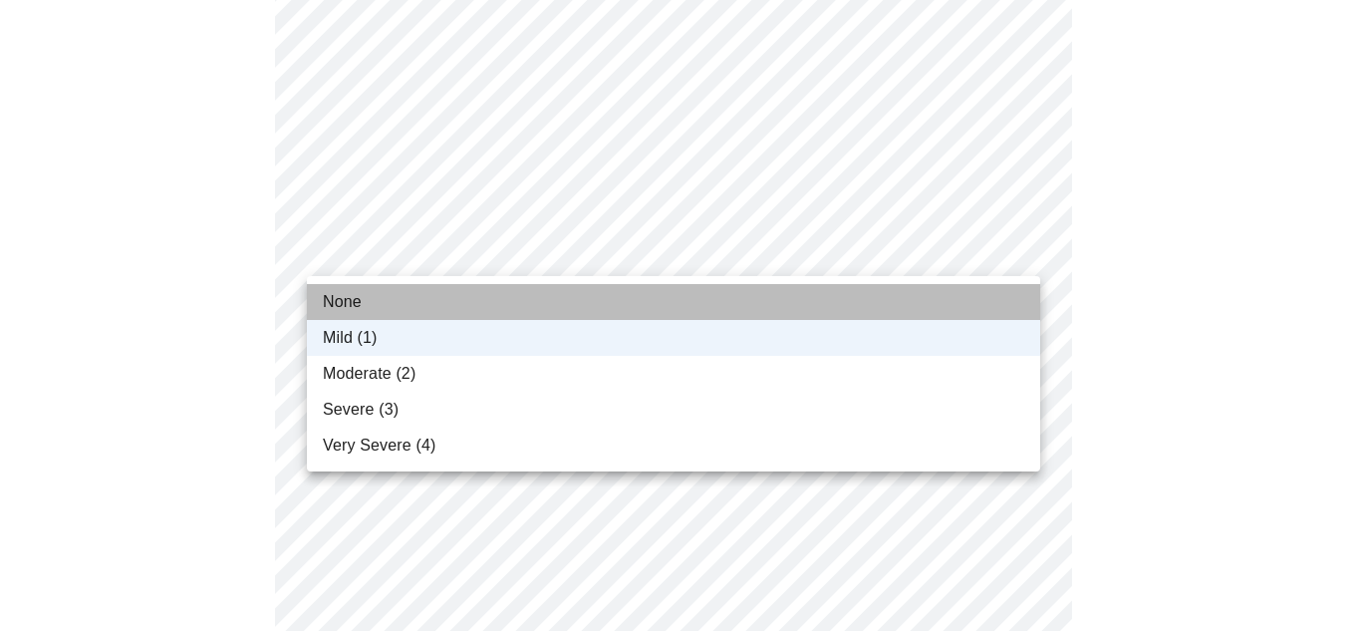
click at [449, 296] on li "None" at bounding box center [673, 302] width 733 height 36
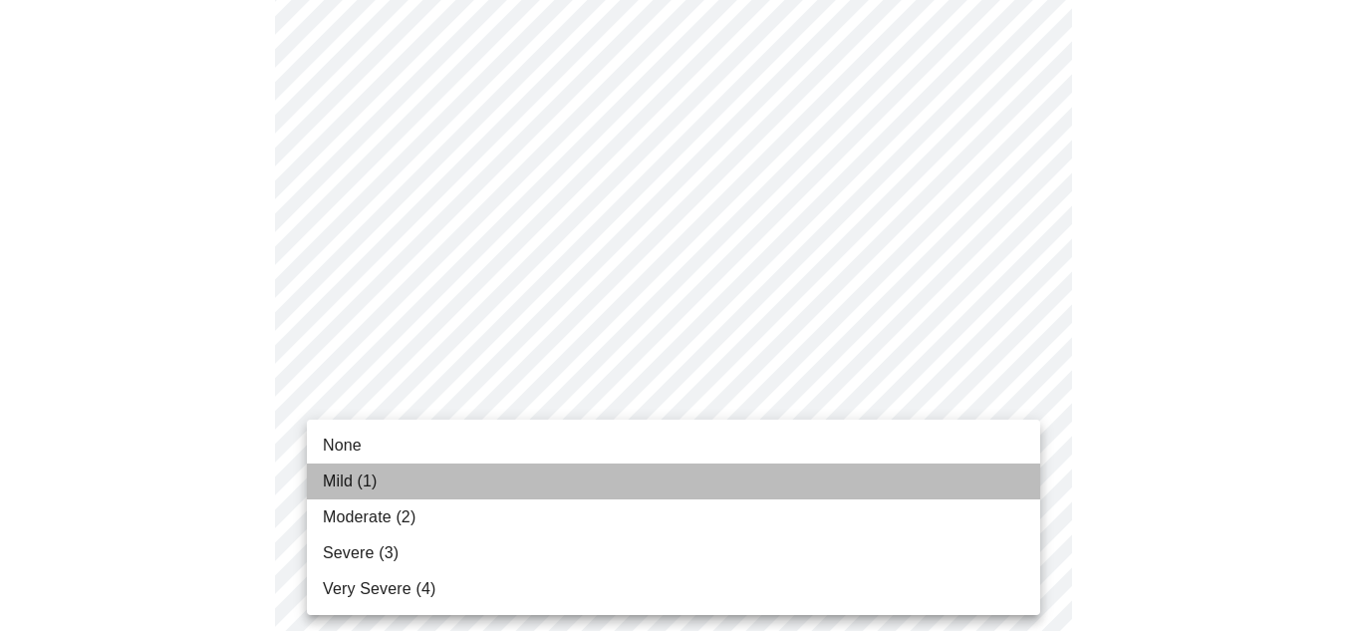
click at [432, 472] on li "Mild (1)" at bounding box center [673, 481] width 733 height 36
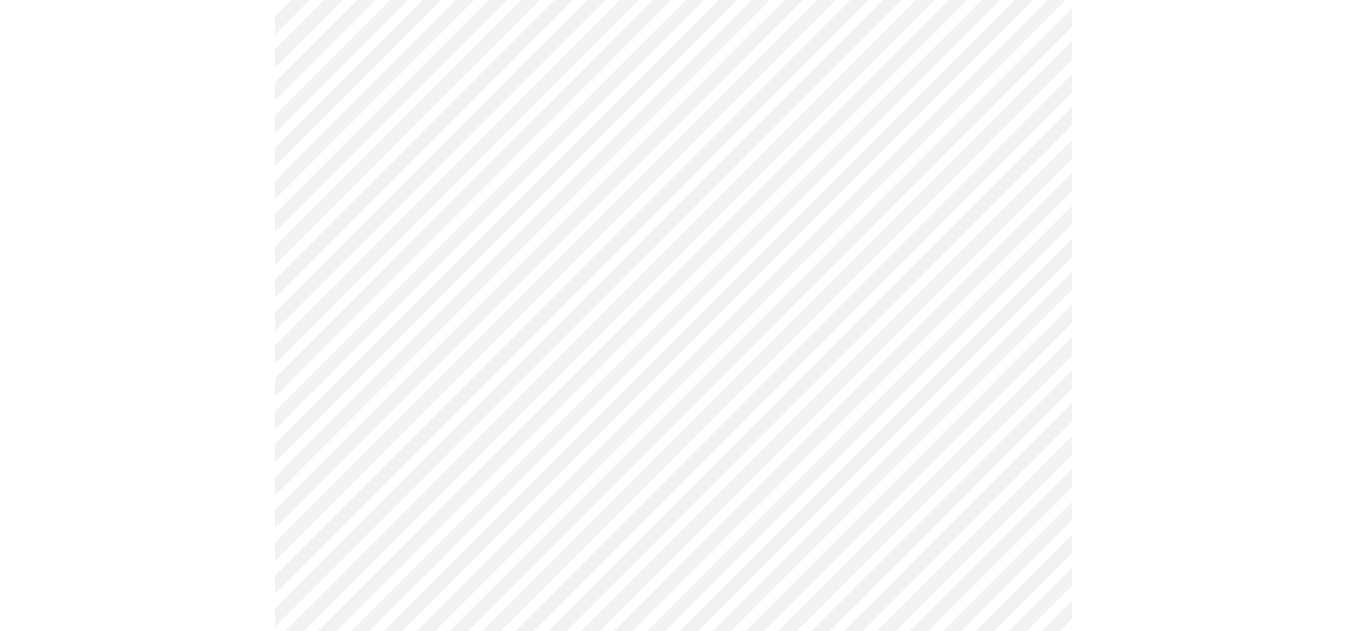
click at [184, 196] on div at bounding box center [673, 530] width 1330 height 1829
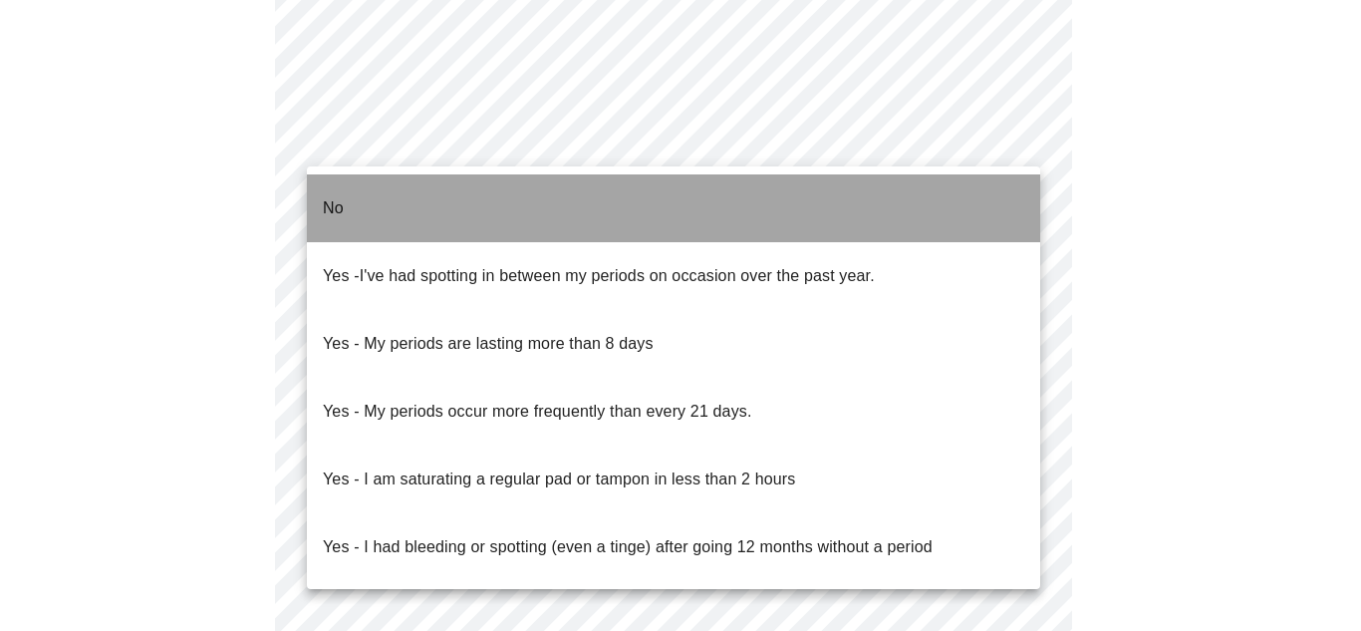
click at [370, 202] on li "No" at bounding box center [673, 208] width 733 height 68
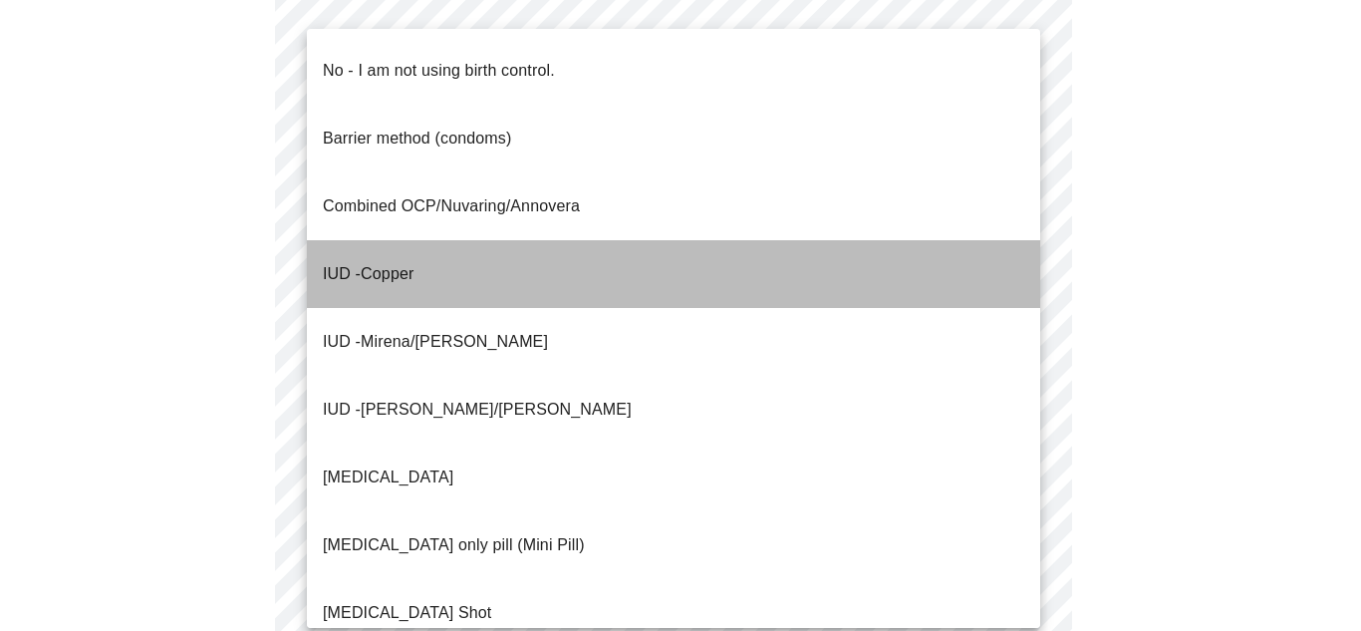
click at [400, 262] on p "IUD - Copper" at bounding box center [368, 274] width 91 height 24
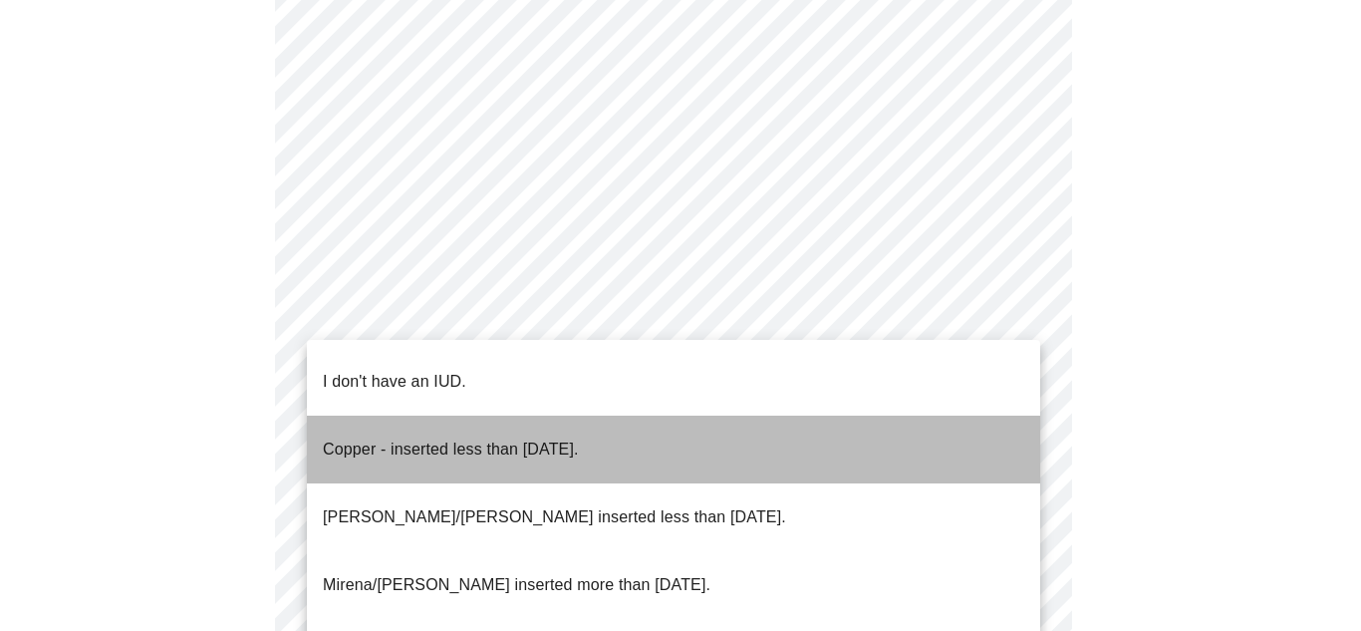
click at [401, 437] on p "Copper - inserted less than 10 years ago." at bounding box center [451, 449] width 256 height 24
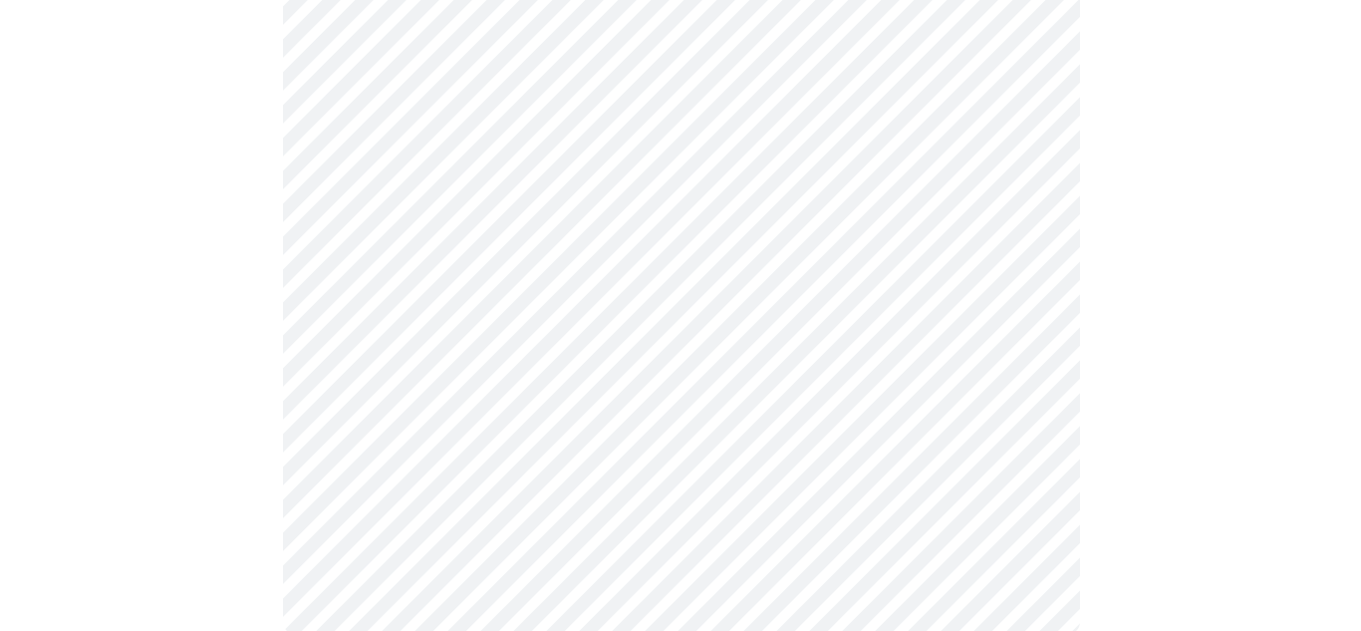
scroll to position [1301, 0]
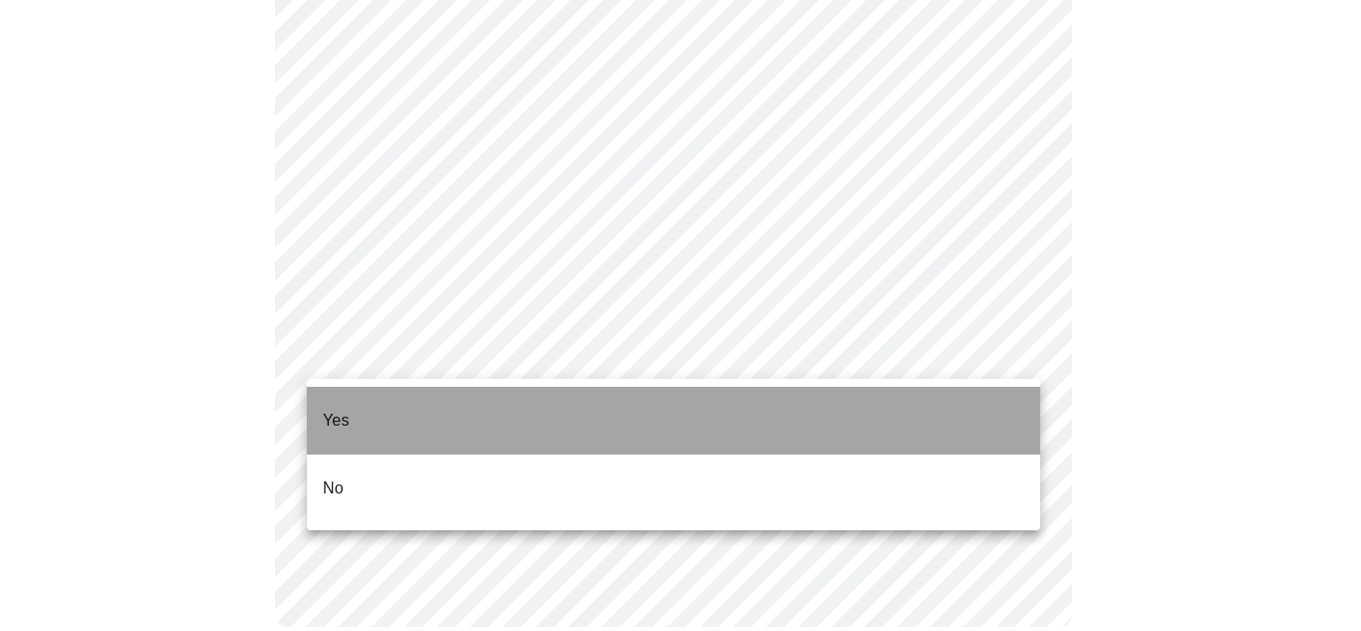
click at [398, 425] on li "Yes" at bounding box center [673, 421] width 733 height 68
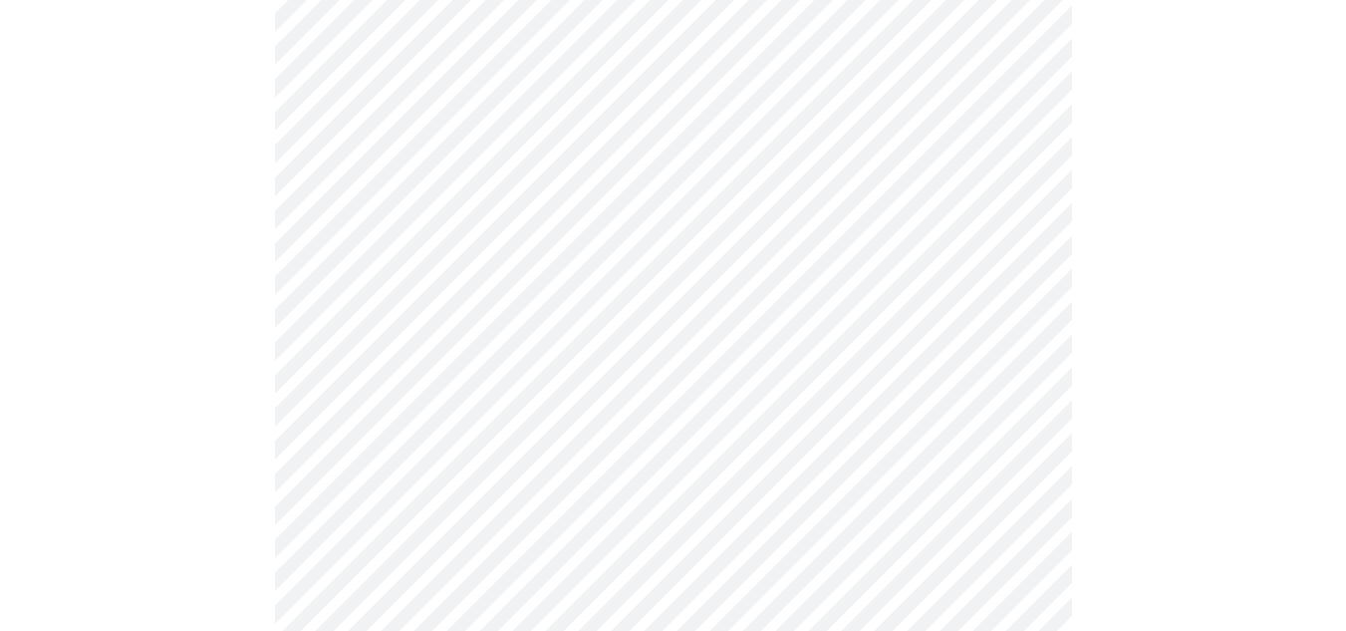
scroll to position [438, 0]
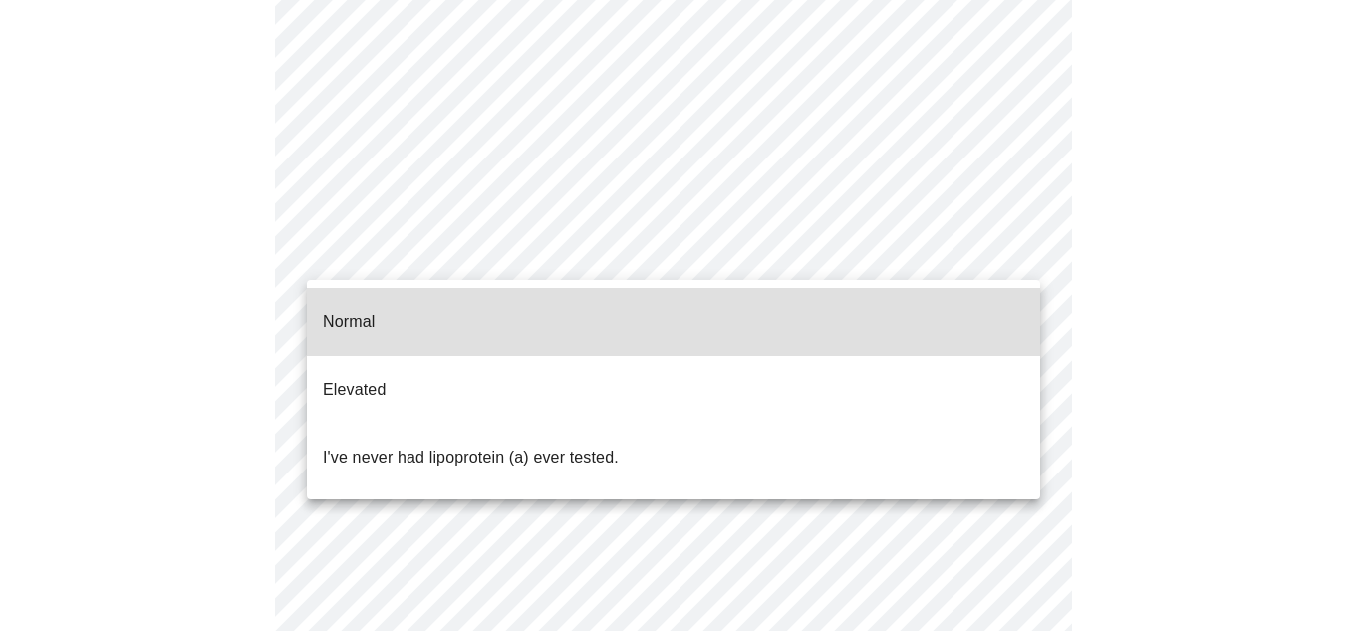
click at [914, 241] on body "MyMenopauseRx Appointments Messaging Labs Uploads Medications Community Refer a…" at bounding box center [680, 319] width 1345 height 1501
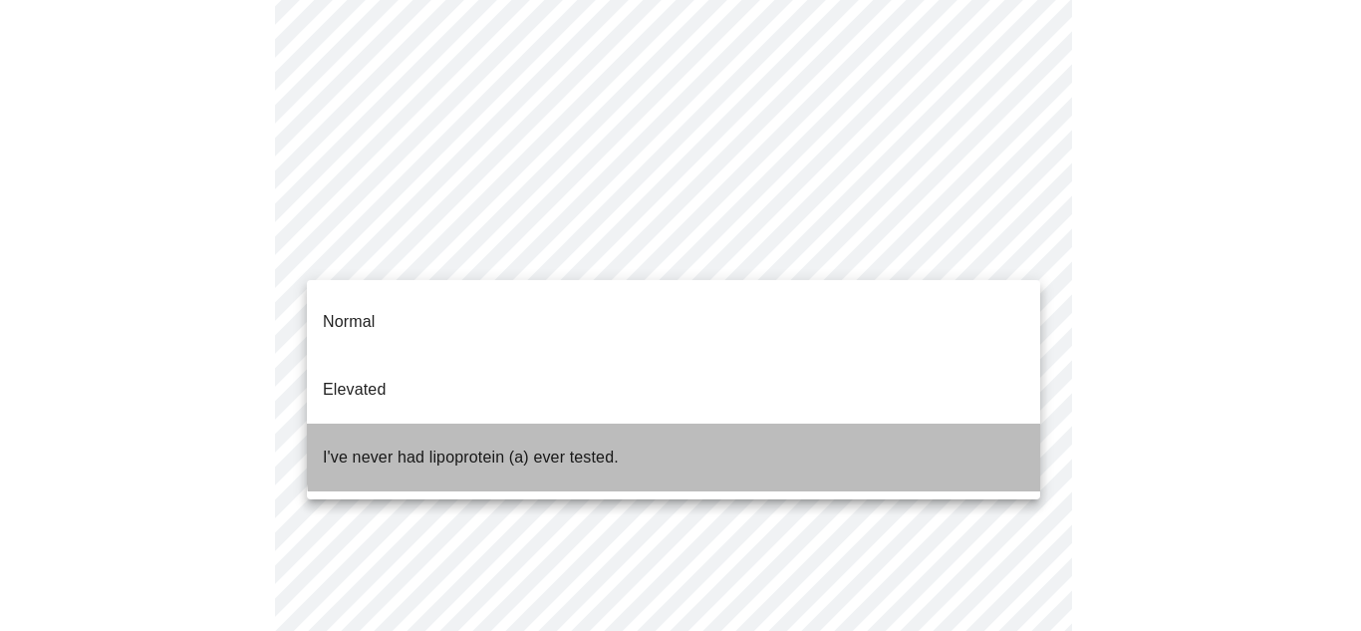
click at [770, 424] on li "I've never had lipoprotein (a) ever tested." at bounding box center [673, 458] width 733 height 68
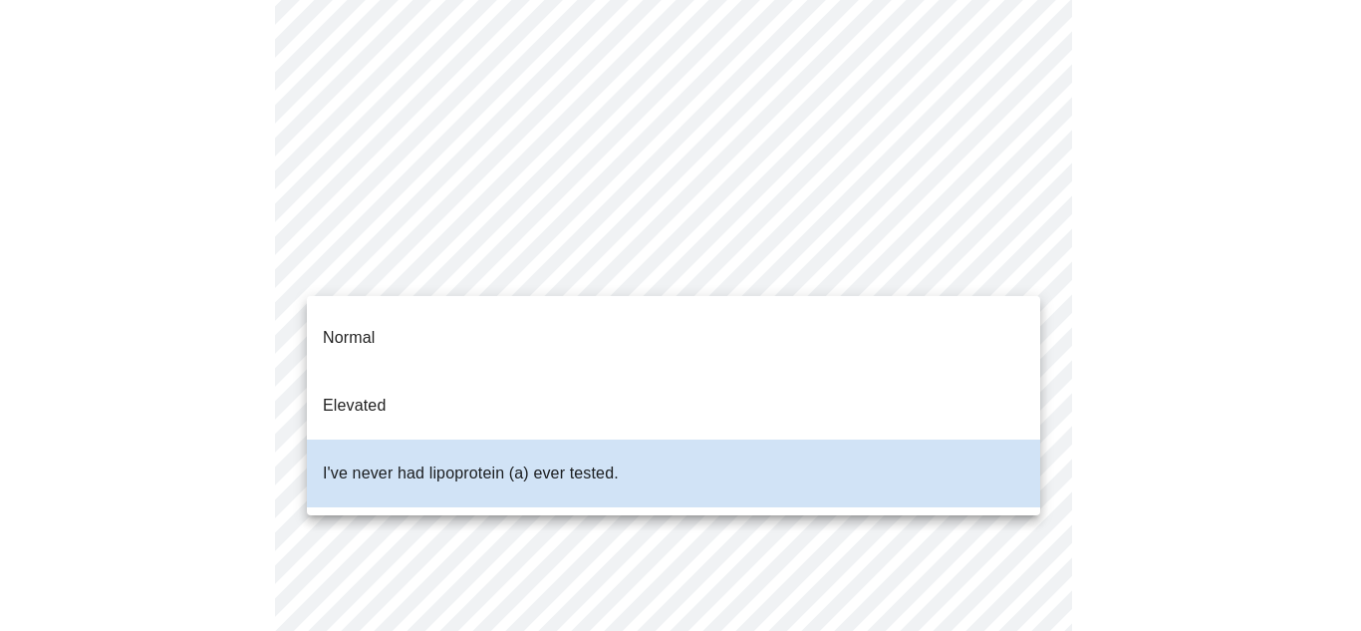
click at [1048, 308] on div at bounding box center [680, 315] width 1361 height 631
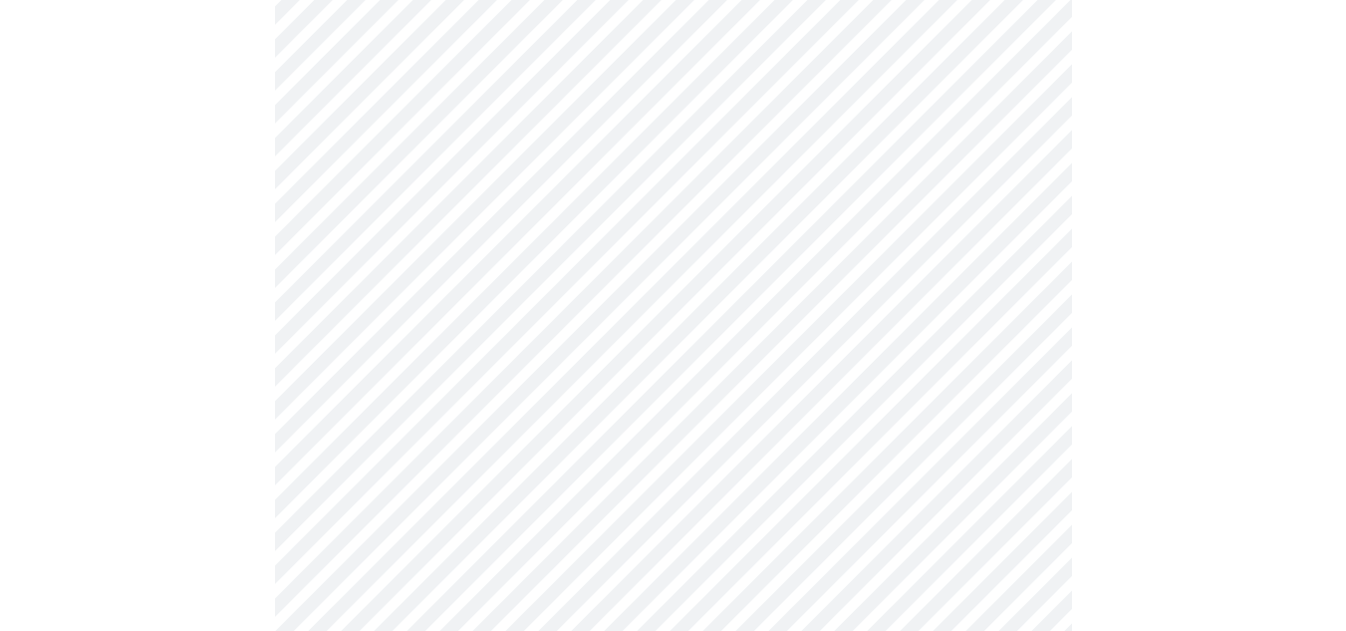
click at [1127, 328] on div at bounding box center [673, 397] width 1330 height 1323
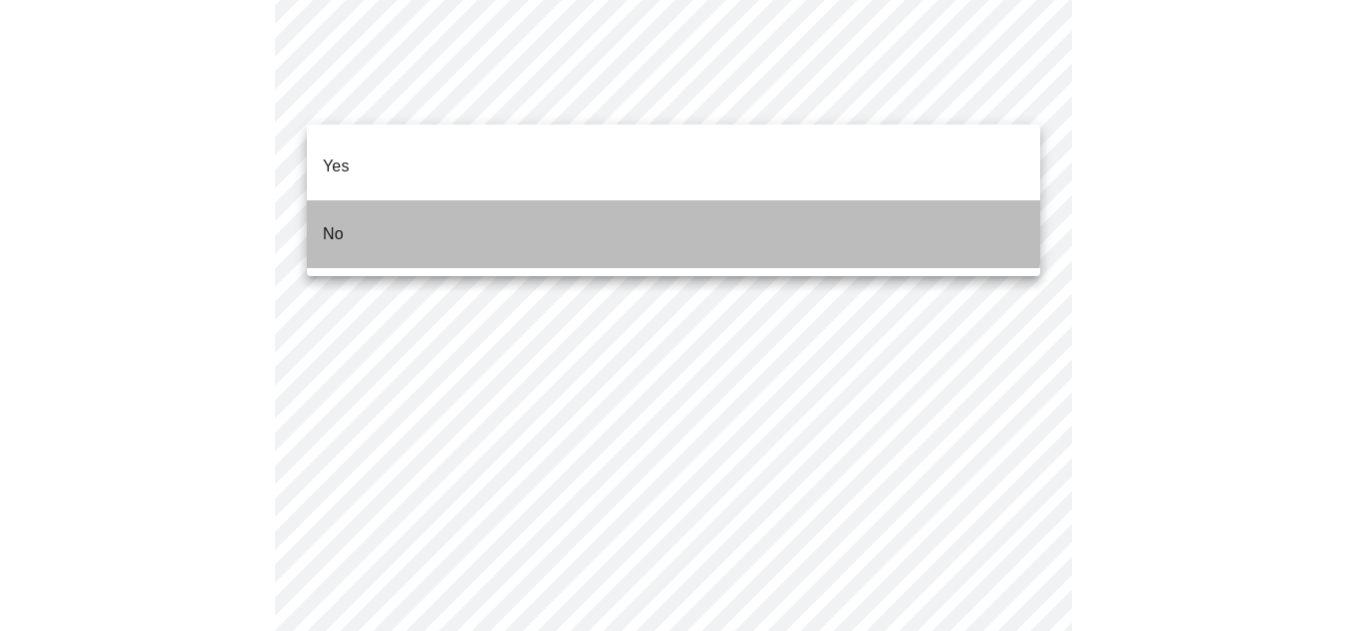
click at [573, 204] on li "No" at bounding box center [673, 234] width 733 height 68
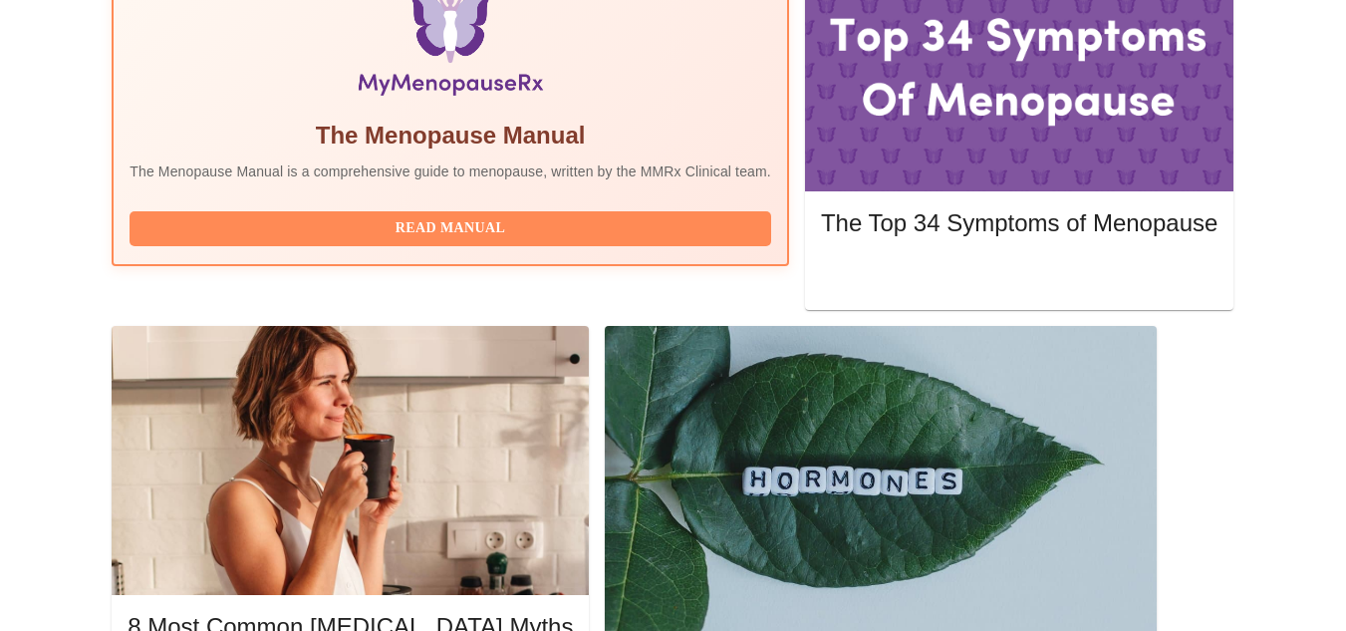
scroll to position [723, 0]
